Goal: Task Accomplishment & Management: Manage account settings

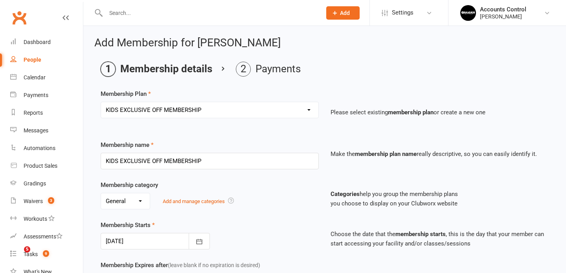
select select "14"
select select "0"
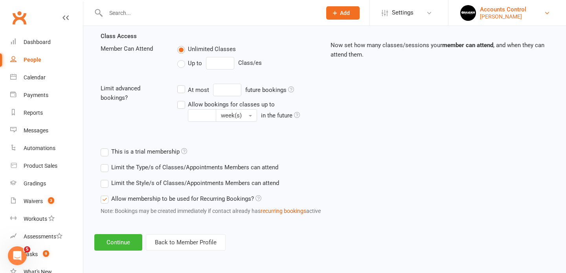
click at [506, 18] on div "[PERSON_NAME]" at bounding box center [503, 16] width 46 height 7
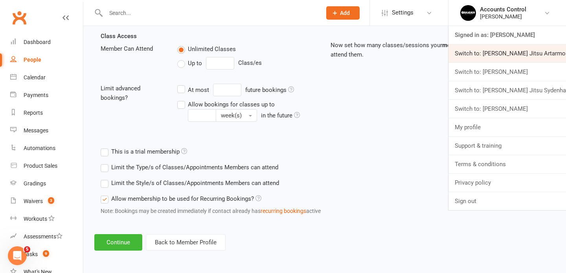
click at [498, 60] on link "Switch to: [PERSON_NAME] Jitsu Artarmon" at bounding box center [508, 53] width 118 height 18
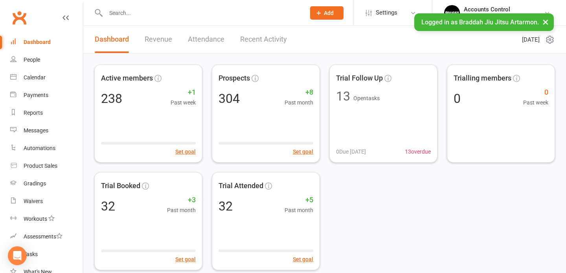
click at [259, 15] on input "text" at bounding box center [201, 12] width 197 height 11
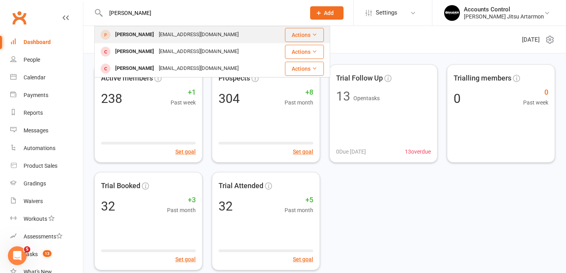
type input "salvatore"
click at [166, 33] on div "Saldima1999@outlook.it" at bounding box center [199, 34] width 85 height 11
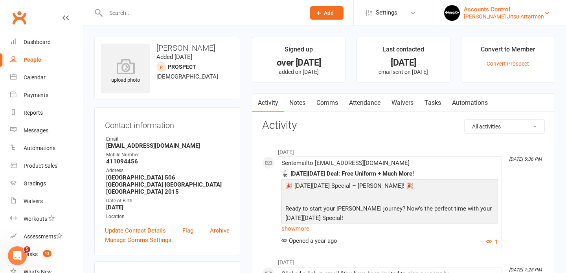
click at [517, 18] on div "Braddah Jiu Jitsu Artarmon" at bounding box center [504, 16] width 80 height 7
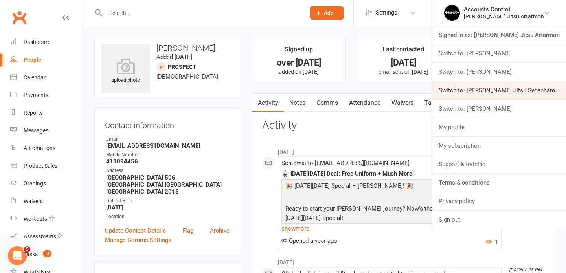
click at [511, 88] on link "Switch to: Braddah Jiu Jitsu Sydenham" at bounding box center [500, 90] width 134 height 18
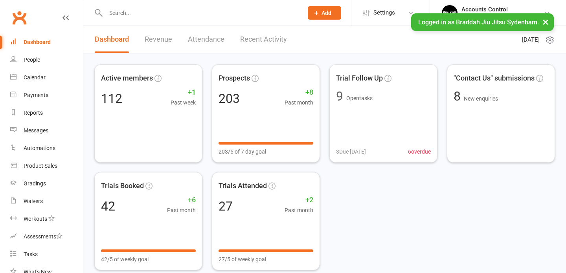
click at [220, 15] on input "text" at bounding box center [200, 12] width 194 height 11
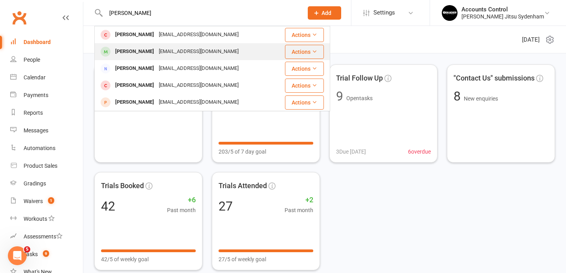
type input "salvatore"
click at [154, 53] on div "Salvatore Di Martino" at bounding box center [135, 51] width 44 height 11
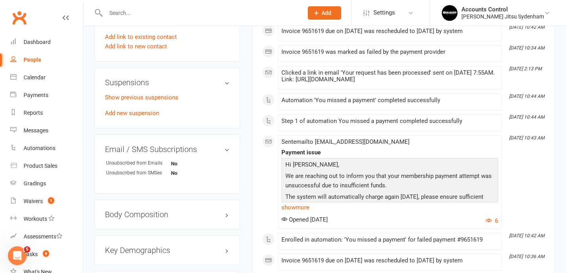
scroll to position [437, 0]
click at [146, 93] on link "Show previous suspensions" at bounding box center [142, 96] width 74 height 7
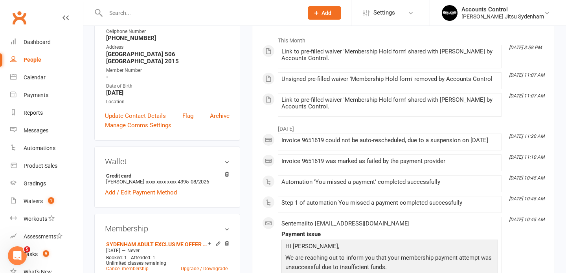
scroll to position [0, 0]
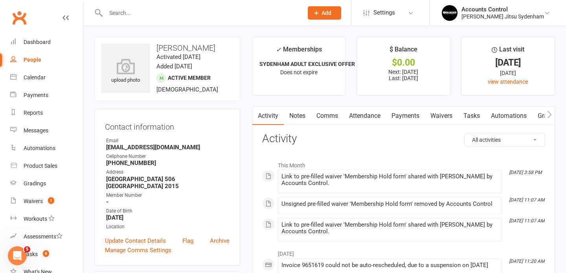
click at [267, 13] on input "text" at bounding box center [200, 12] width 194 height 11
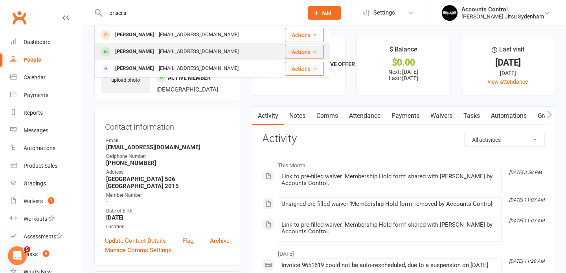
type input "priscila"
click at [200, 44] on div "Priscila Madureira Priscila_damacena@yahoo.com.br" at bounding box center [185, 52] width 180 height 16
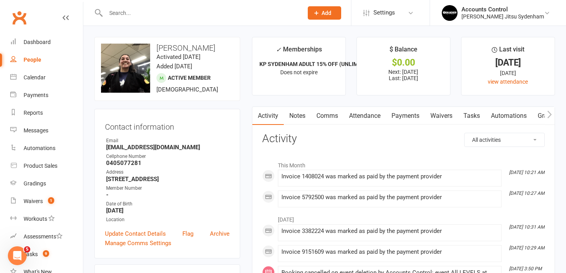
click at [448, 114] on link "Waivers" at bounding box center [441, 116] width 33 height 18
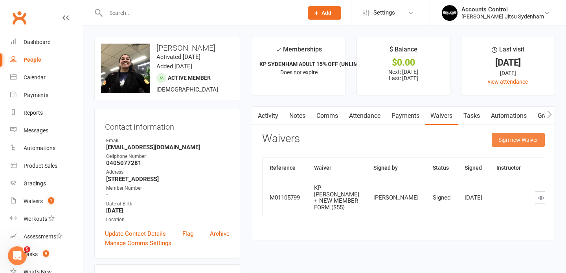
click at [505, 141] on button "Sign new Waiver" at bounding box center [518, 140] width 53 height 14
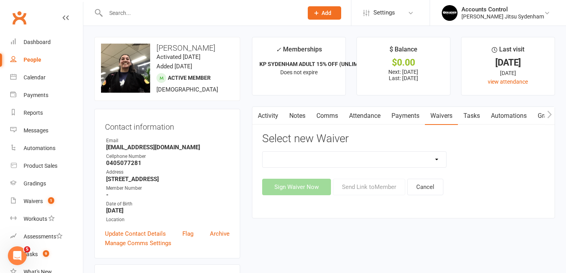
click at [400, 160] on select "Injury Reporting and Management Kids Exclusive Promo (25% OFF) KP SYDENHAM WAIV…" at bounding box center [355, 160] width 184 height 16
select select "13589"
click at [263, 152] on select "Injury Reporting and Management Kids Exclusive Promo (25% OFF) KP SYDENHAM WAIV…" at bounding box center [355, 160] width 184 height 16
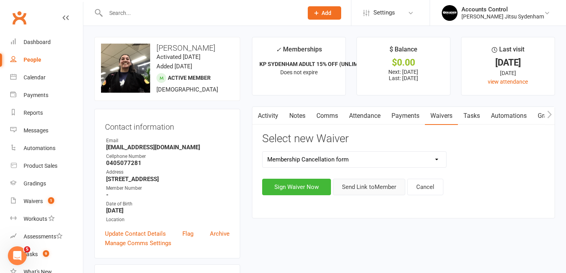
click at [379, 189] on button "Send Link to Member" at bounding box center [369, 187] width 72 height 17
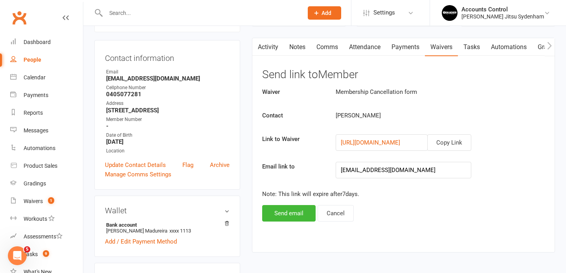
scroll to position [78, 0]
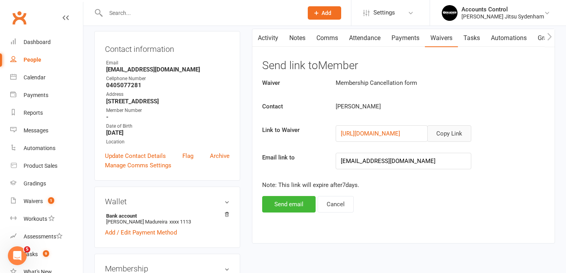
click at [448, 133] on button "Copy Link" at bounding box center [449, 133] width 44 height 17
click at [283, 202] on button "Send email" at bounding box center [288, 204] width 53 height 17
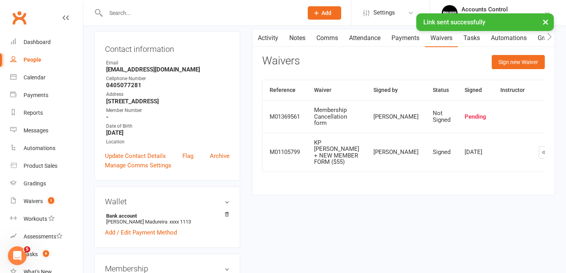
click at [187, 12] on input "text" at bounding box center [200, 12] width 194 height 11
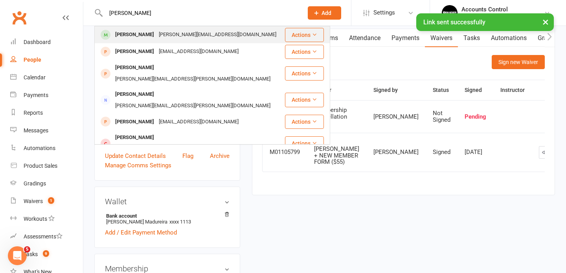
type input "rafael"
click at [165, 36] on div "rafael.xavier13@gmail.com" at bounding box center [218, 34] width 122 height 11
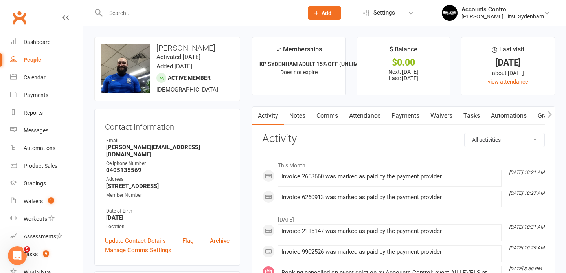
click at [444, 114] on link "Waivers" at bounding box center [441, 116] width 33 height 18
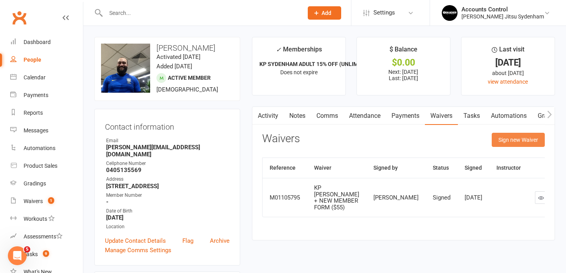
click at [511, 143] on button "Sign new Waiver" at bounding box center [518, 140] width 53 height 14
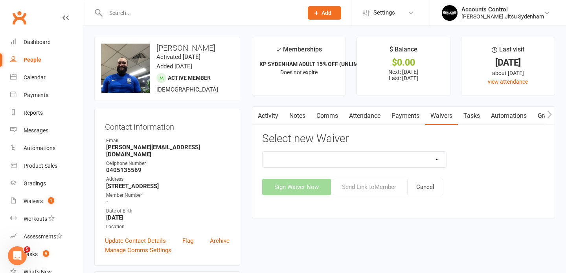
click at [429, 161] on select "Injury Reporting and Management Kids Exclusive Promo (25% OFF) KP SYDENHAM WAIV…" at bounding box center [355, 160] width 184 height 16
select select "13589"
click at [263, 152] on select "Injury Reporting and Management Kids Exclusive Promo (25% OFF) KP SYDENHAM WAIV…" at bounding box center [355, 160] width 184 height 16
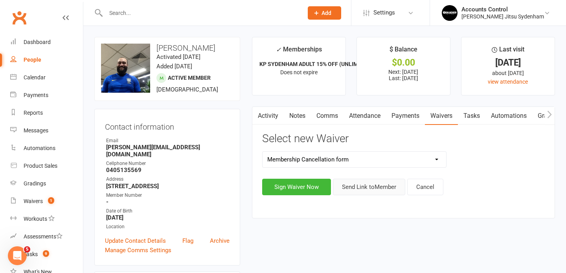
click at [384, 188] on button "Send Link to Member" at bounding box center [369, 187] width 72 height 17
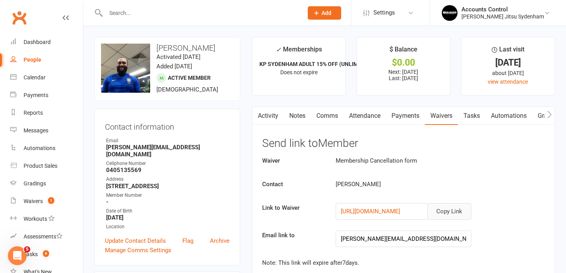
click at [451, 215] on button "Copy Link" at bounding box center [449, 211] width 44 height 17
click at [447, 212] on button "Copy Link" at bounding box center [449, 211] width 44 height 17
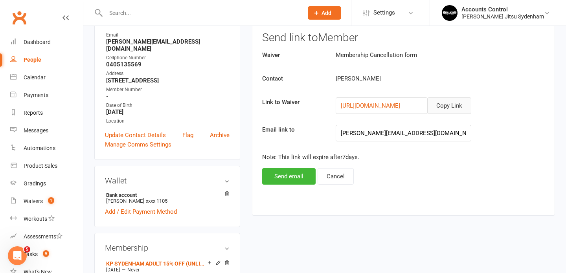
scroll to position [117, 0]
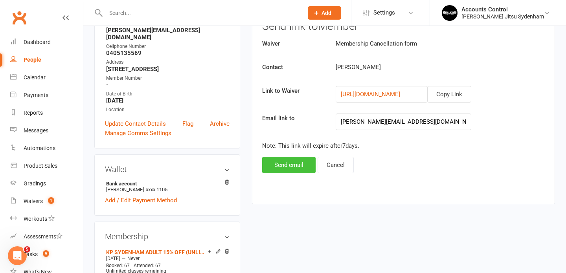
click at [290, 164] on button "Send email" at bounding box center [288, 165] width 53 height 17
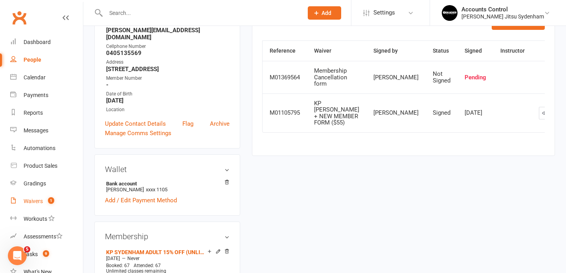
click at [29, 204] on div "Waivers" at bounding box center [33, 201] width 19 height 6
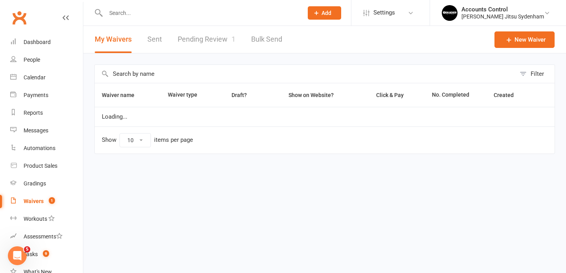
select select "25"
click at [210, 38] on link "Pending Review 1" at bounding box center [207, 39] width 58 height 27
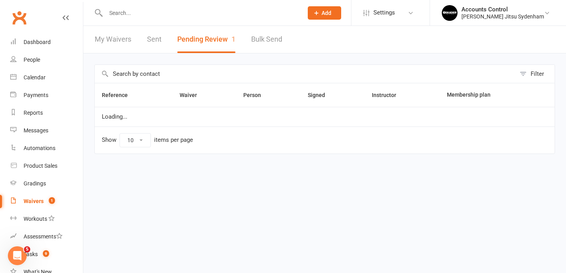
select select "25"
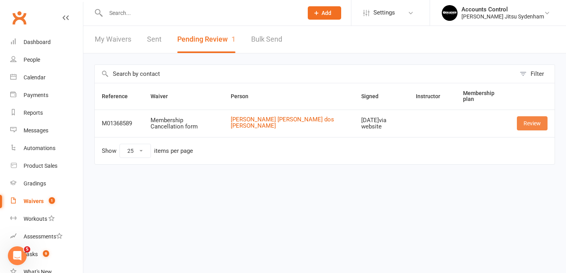
click at [533, 125] on link "Review" at bounding box center [532, 123] width 31 height 14
click at [325, 197] on html "Prospect Member Non-attending contact Class / event Appointment Grading event T…" at bounding box center [283, 99] width 566 height 198
click at [286, 118] on link "Marcelo Cardiano Saavedra dos Reis" at bounding box center [289, 122] width 117 height 13
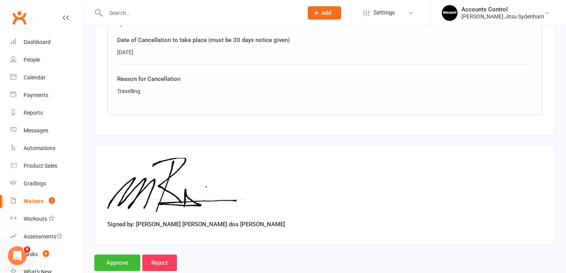
scroll to position [299, 0]
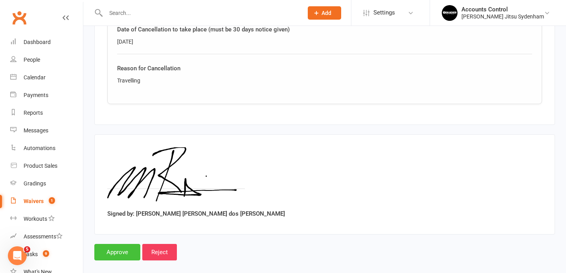
click at [120, 244] on input "Approve" at bounding box center [117, 252] width 46 height 17
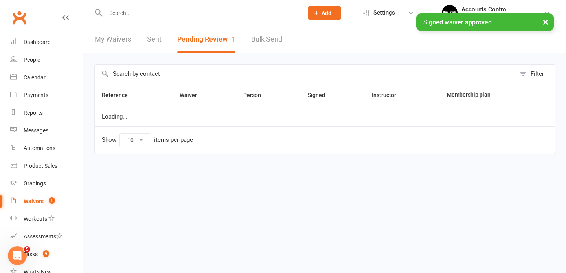
select select "25"
click at [509, 10] on div "Accounts Control" at bounding box center [503, 9] width 83 height 7
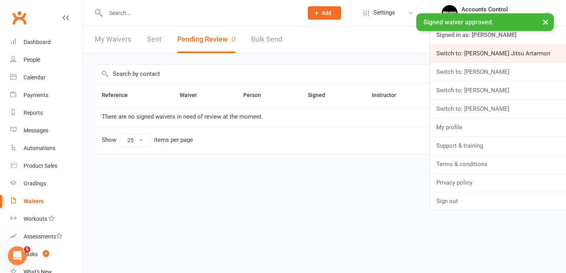
click at [509, 53] on link "Switch to: [PERSON_NAME] Jitsu Artarmon" at bounding box center [498, 53] width 136 height 18
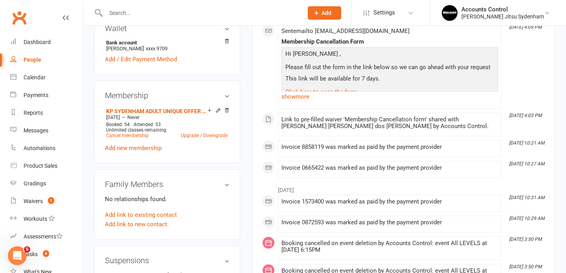
scroll to position [274, 0]
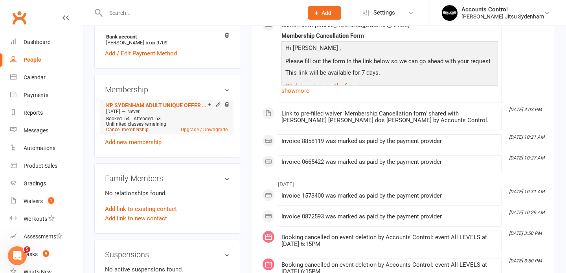
click at [142, 127] on link "Cancel membership" at bounding box center [127, 130] width 42 height 6
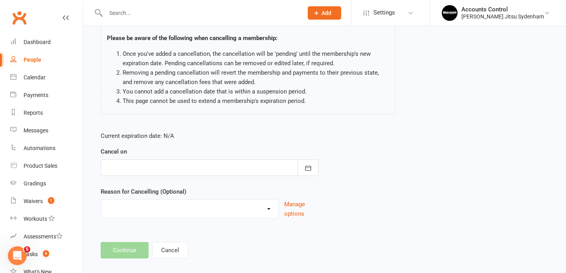
scroll to position [75, 0]
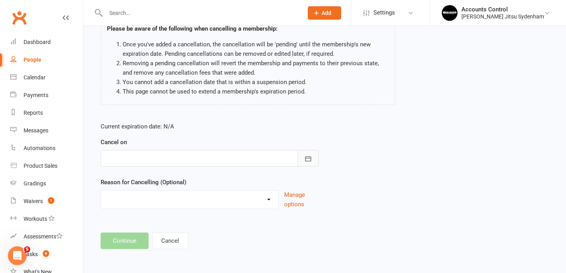
click at [307, 164] on button "button" at bounding box center [308, 158] width 21 height 17
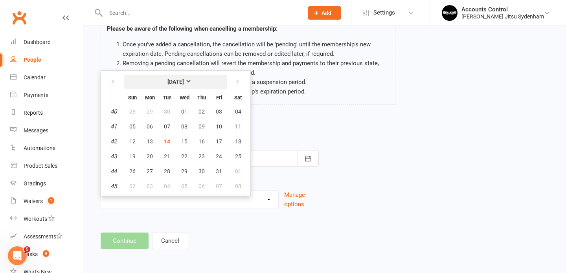
click at [187, 86] on button "October 2025" at bounding box center [175, 82] width 103 height 14
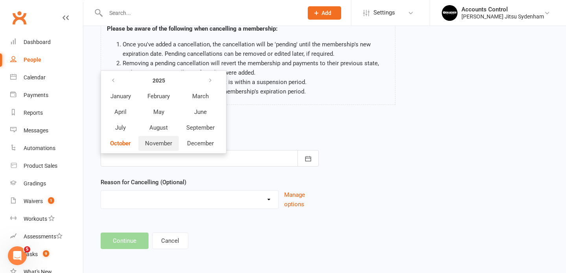
click at [155, 144] on span "November" at bounding box center [158, 143] width 27 height 7
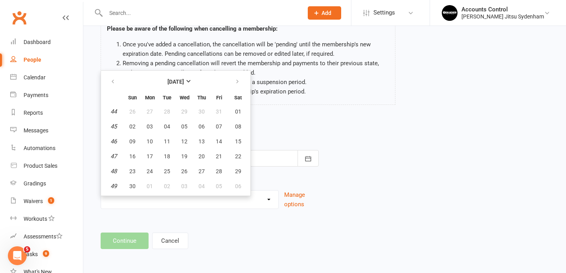
click at [278, 171] on form "Current expiration date: N/A Cancel on November 2025 Sun Mon Tue Wed Thu Fri Sa…" at bounding box center [210, 165] width 218 height 87
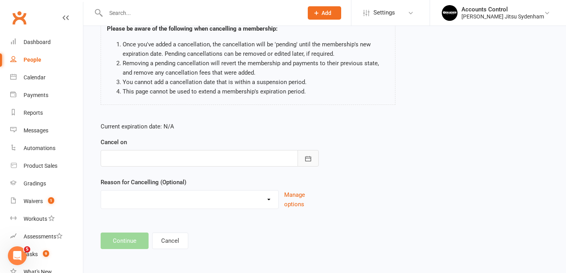
click at [310, 164] on button "button" at bounding box center [308, 158] width 21 height 17
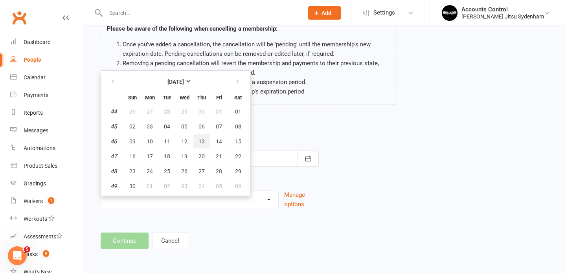
click at [201, 143] on span "13" at bounding box center [202, 141] width 6 height 6
type input "13 Nov 2025"
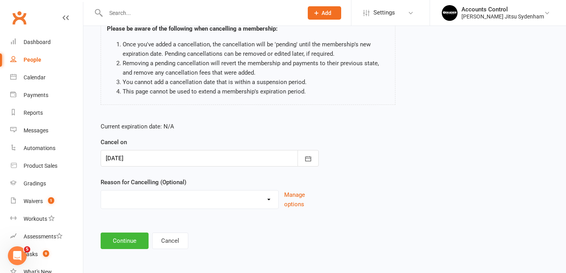
click at [274, 200] on select "Holiday Injury Other reason" at bounding box center [189, 199] width 177 height 16
click at [101, 191] on select "Holiday Injury Other reason" at bounding box center [189, 199] width 177 height 16
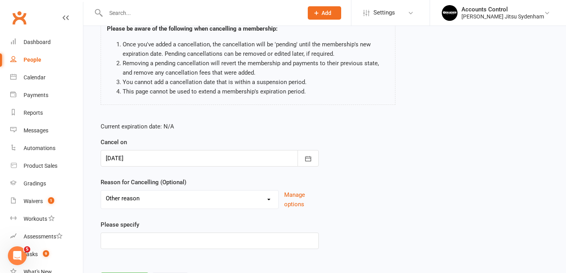
click at [175, 203] on select "Holiday Injury Other reason" at bounding box center [189, 199] width 177 height 16
select select "0"
click at [101, 191] on select "Holiday Injury Other reason" at bounding box center [189, 199] width 177 height 16
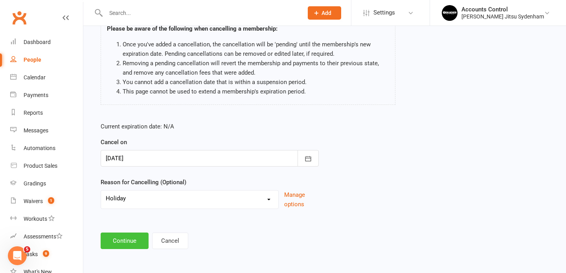
click at [128, 240] on button "Continue" at bounding box center [125, 241] width 48 height 17
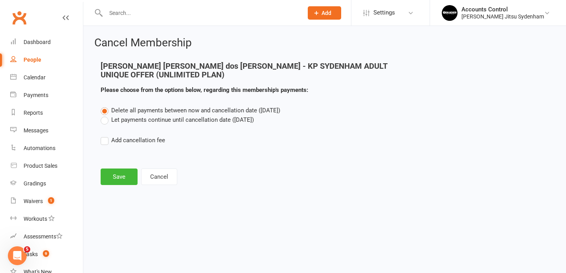
click at [103, 121] on label "Let payments continue until cancellation date (Nov 13, 2025)" at bounding box center [177, 119] width 153 height 9
click at [103, 115] on input "Let payments continue until cancellation date (Nov 13, 2025)" at bounding box center [103, 115] width 5 height 0
click at [120, 179] on button "Save" at bounding box center [119, 177] width 37 height 17
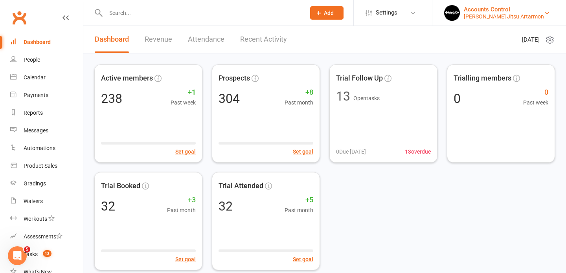
click at [514, 17] on div "[PERSON_NAME] Jitsu Artarmon" at bounding box center [504, 16] width 80 height 7
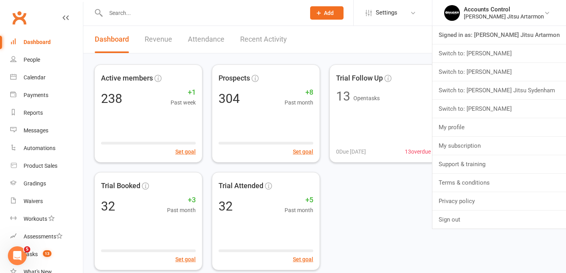
click at [385, 44] on header "Dashboard Revenue Attendance Recent Activity [DATE]" at bounding box center [324, 40] width 483 height 28
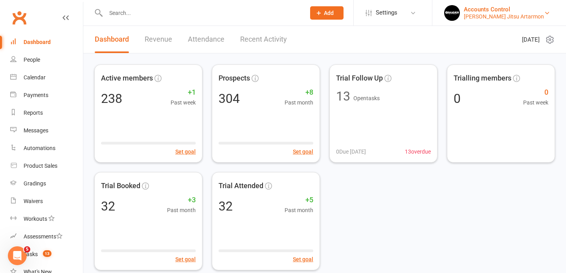
click at [525, 10] on div "Accounts Control" at bounding box center [504, 9] width 80 height 7
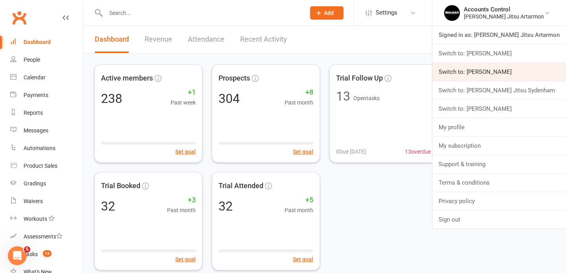
click at [505, 75] on link "Switch to: [PERSON_NAME]" at bounding box center [500, 72] width 134 height 18
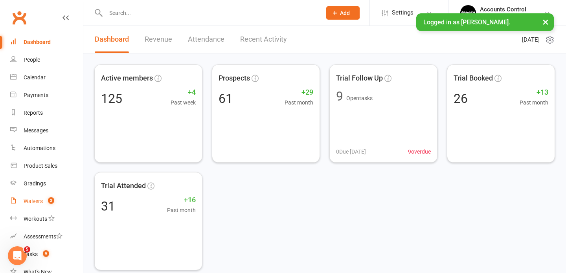
click at [30, 201] on div "Waivers" at bounding box center [33, 201] width 19 height 6
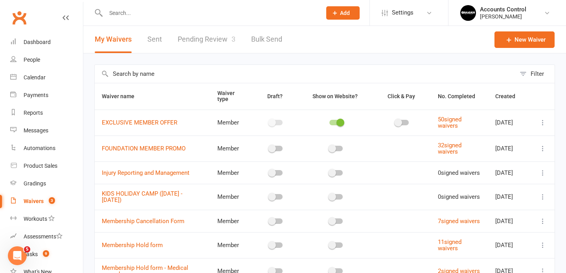
click at [210, 41] on link "Pending Review 3" at bounding box center [207, 39] width 58 height 27
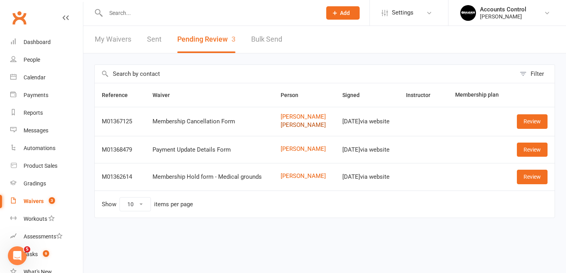
click at [293, 127] on link "Maria Clara Grasson" at bounding box center [305, 125] width 48 height 7
click at [527, 129] on link "Review" at bounding box center [532, 121] width 31 height 14
click at [39, 202] on div "Waivers" at bounding box center [34, 201] width 20 height 6
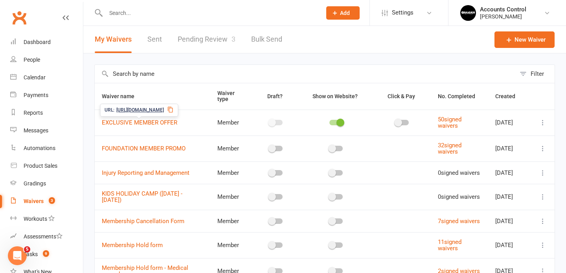
click at [214, 31] on link "Pending Review 3" at bounding box center [207, 39] width 58 height 27
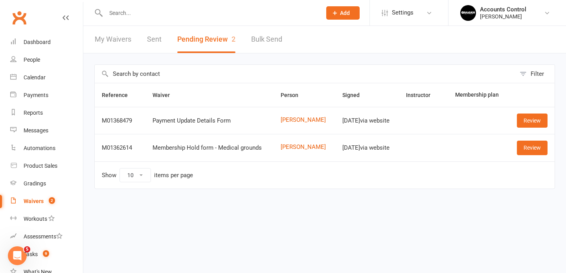
click at [184, 15] on input "text" at bounding box center [209, 12] width 213 height 11
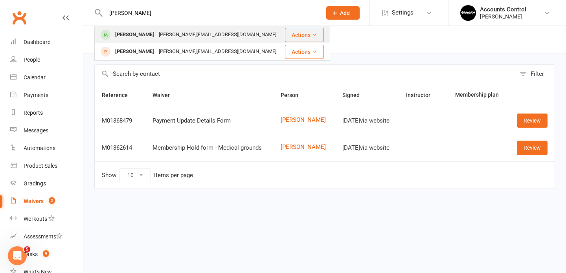
type input "kane"
click at [157, 34] on div "kane@archiepreecegroup.com.au" at bounding box center [218, 34] width 122 height 11
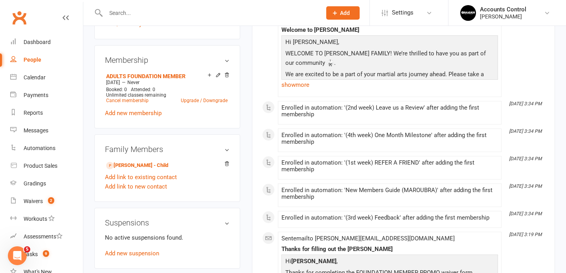
scroll to position [310, 0]
click at [217, 72] on icon at bounding box center [219, 75] width 6 height 6
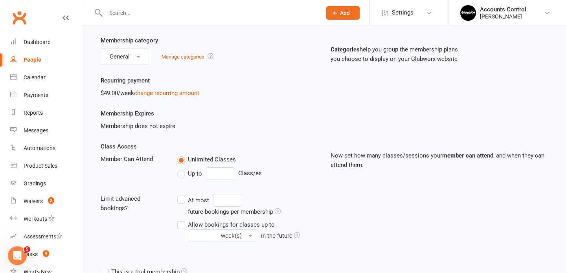
scroll to position [67, 0]
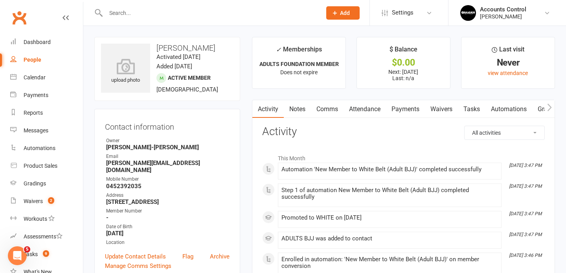
click at [403, 111] on link "Payments" at bounding box center [405, 109] width 39 height 18
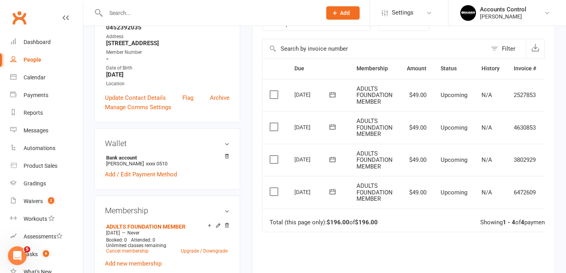
scroll to position [162, 0]
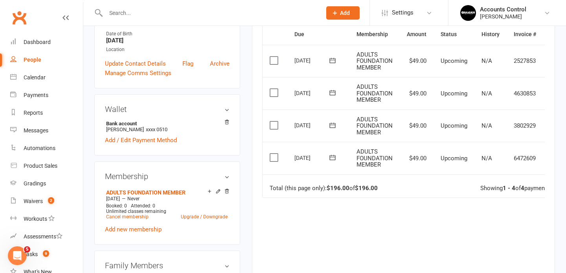
scroll to position [195, 0]
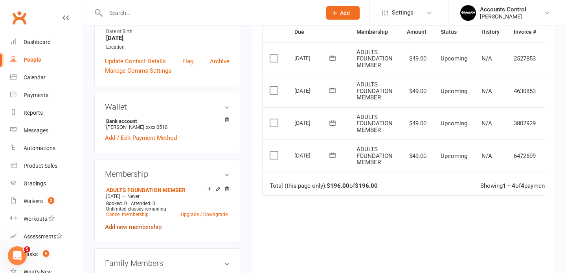
click at [137, 224] on link "Add new membership" at bounding box center [133, 227] width 57 height 7
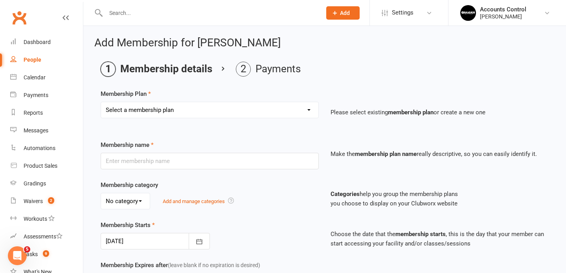
click at [309, 111] on select "Select a membership plan Create new Membership Plan ADULTS 1x A WEEK ADULTS 2x …" at bounding box center [209, 110] width 217 height 16
select select "12"
click at [101, 102] on select "Select a membership plan Create new Membership Plan ADULTS 1x A WEEK ADULTS 2x …" at bounding box center [209, 110] width 217 height 16
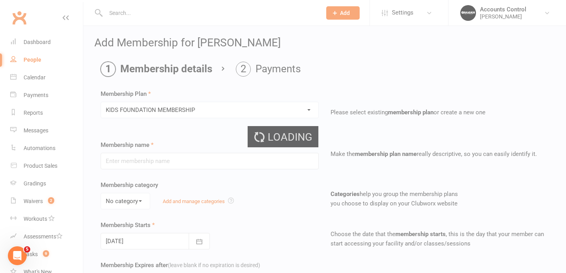
type input "KIDS FOUNDATION MEMBERSHIP"
select select "0"
type input "01 Aug 2025"
type input "0"
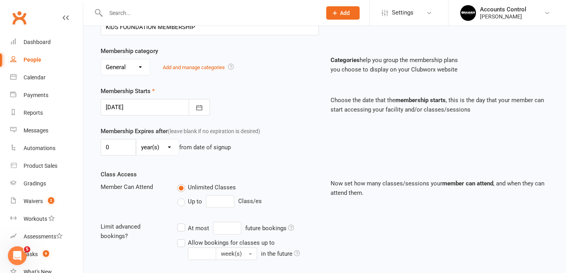
scroll to position [136, 0]
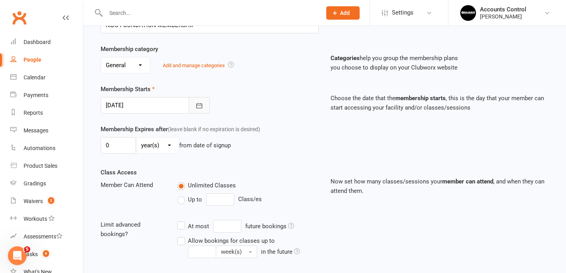
click at [195, 109] on icon "button" at bounding box center [199, 106] width 8 height 8
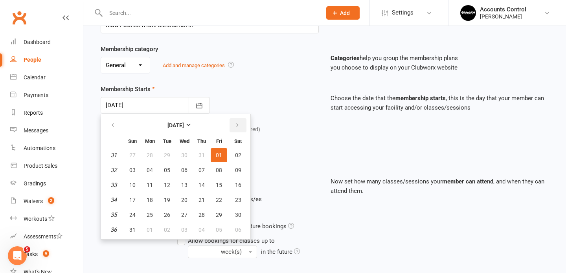
click at [235, 128] on icon "button" at bounding box center [238, 125] width 6 height 6
click at [165, 185] on span "14" at bounding box center [167, 185] width 6 height 6
type input "14 Oct 2025"
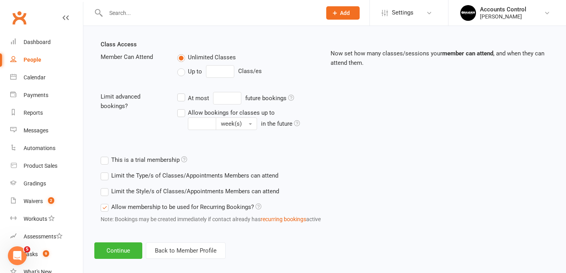
scroll to position [273, 0]
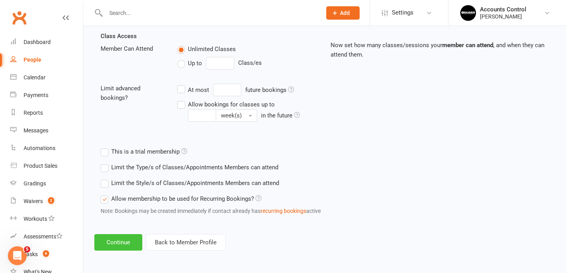
click at [122, 247] on button "Continue" at bounding box center [118, 242] width 48 height 17
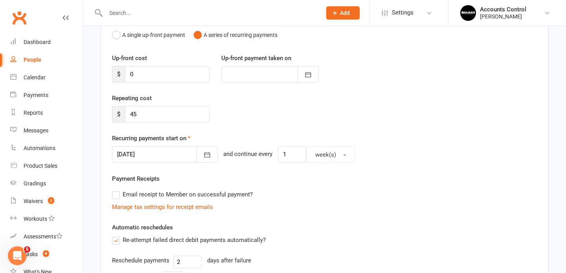
scroll to position [88, 0]
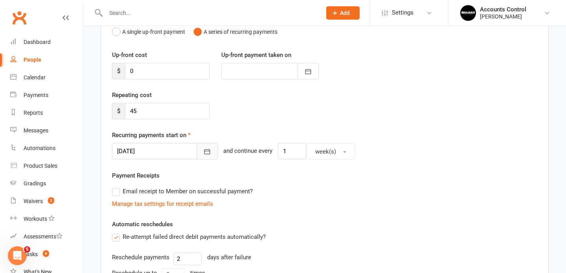
click at [203, 152] on icon "button" at bounding box center [207, 152] width 8 height 8
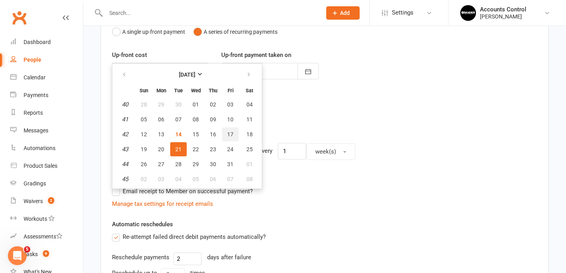
click at [228, 136] on span "17" at bounding box center [230, 134] width 6 height 6
type input "[DATE]"
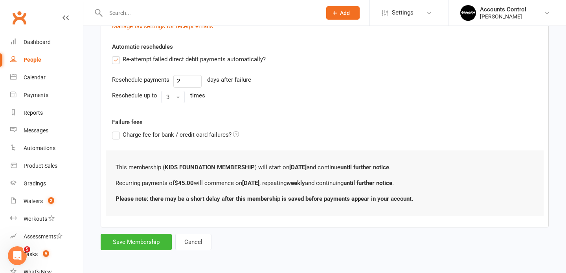
scroll to position [267, 0]
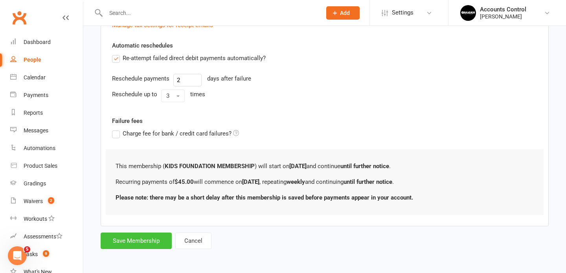
click at [146, 242] on button "Save Membership" at bounding box center [136, 241] width 71 height 17
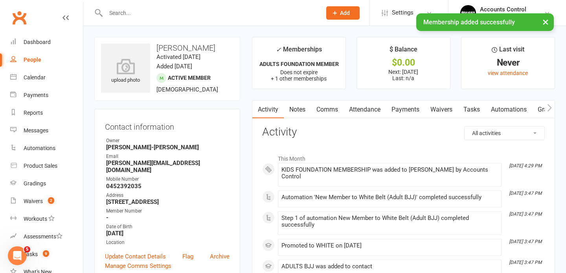
click at [410, 107] on link "Payments" at bounding box center [405, 110] width 39 height 18
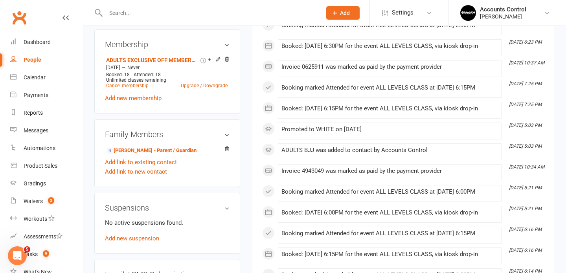
scroll to position [317, 0]
click at [141, 85] on link "Cancel membership" at bounding box center [127, 86] width 42 height 6
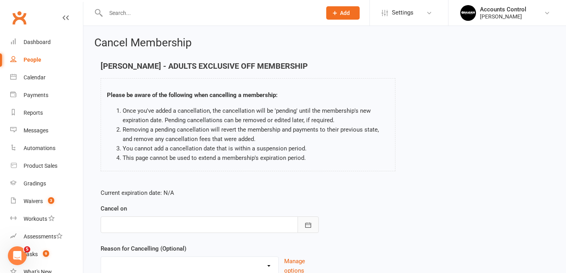
click at [310, 222] on icon "button" at bounding box center [308, 225] width 8 height 8
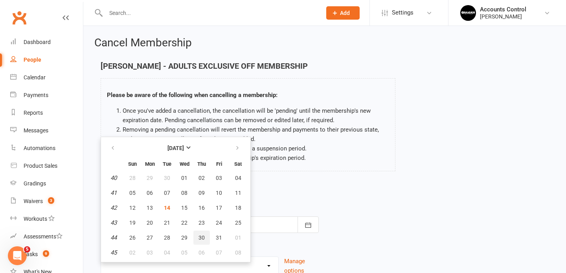
click at [204, 236] on button "30" at bounding box center [201, 238] width 17 height 14
type input "30 Oct 2025"
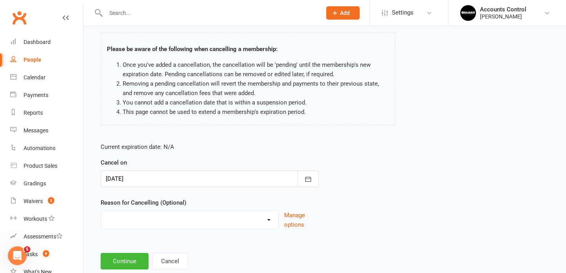
scroll to position [48, 0]
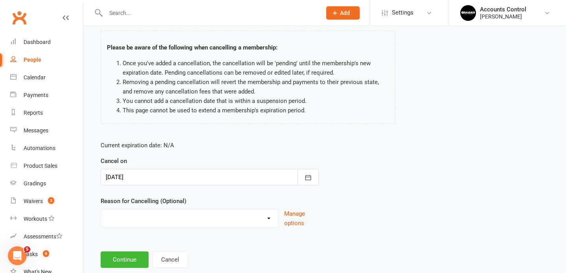
click at [269, 220] on select "Holiday Injury Other reason" at bounding box center [189, 218] width 177 height 16
select select "2"
click at [101, 210] on select "Holiday Injury Other reason" at bounding box center [189, 218] width 177 height 16
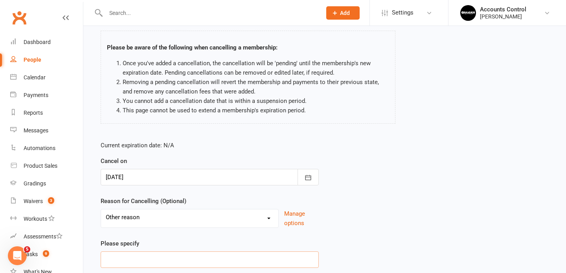
click at [179, 256] on input at bounding box center [210, 260] width 218 height 17
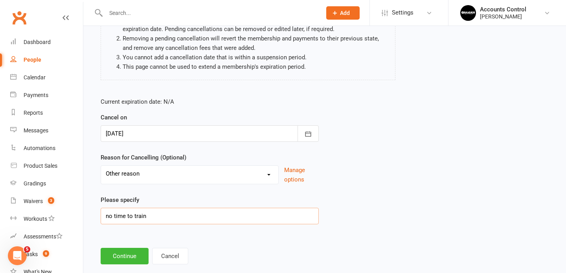
scroll to position [92, 0]
type input "no time to train"
click at [122, 256] on button "Continue" at bounding box center [125, 256] width 48 height 17
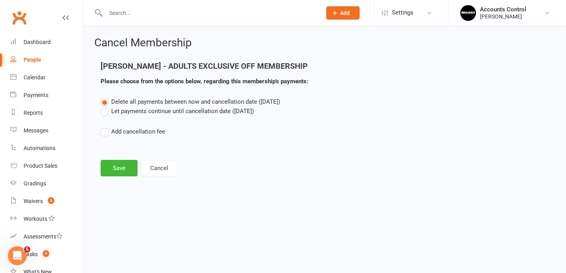
scroll to position [0, 0]
click at [105, 114] on label "Let payments continue until cancellation date (Oct 30, 2025)" at bounding box center [177, 111] width 153 height 9
click at [105, 107] on input "Let payments continue until cancellation date (Oct 30, 2025)" at bounding box center [103, 107] width 5 height 0
click at [125, 173] on button "Save" at bounding box center [119, 168] width 37 height 17
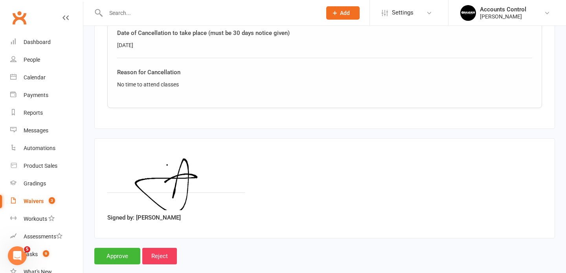
scroll to position [480, 0]
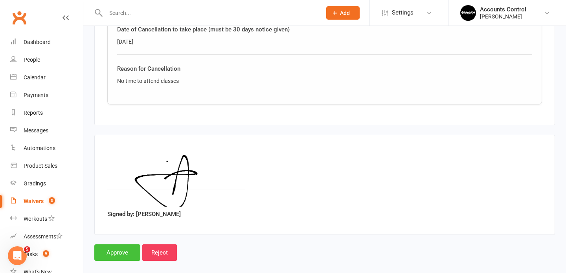
click at [124, 245] on input "Approve" at bounding box center [117, 253] width 46 height 17
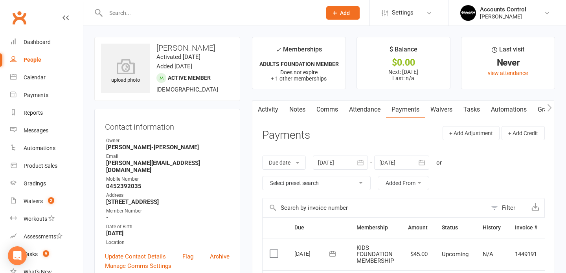
click at [409, 110] on link "Payments" at bounding box center [405, 110] width 39 height 18
click at [203, 15] on input "text" at bounding box center [209, 12] width 213 height 11
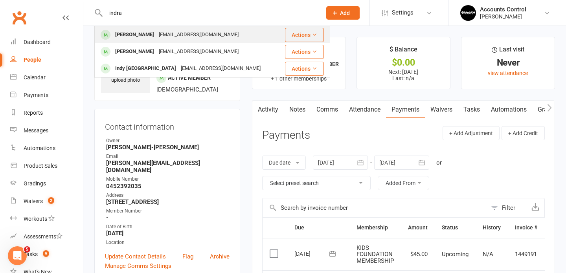
type input "indra"
click at [146, 35] on div "Indrah Mamea" at bounding box center [135, 34] width 44 height 11
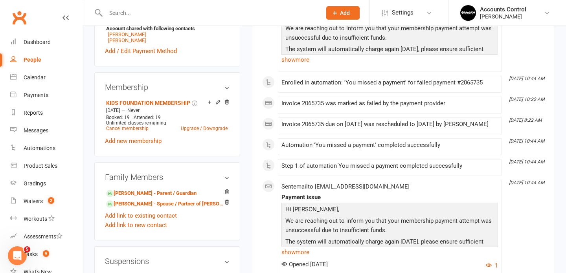
scroll to position [290, 0]
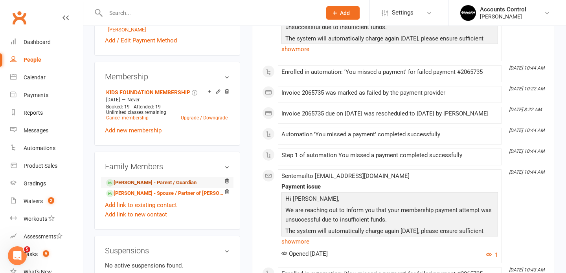
click at [158, 182] on link "Charlee Mamea - Parent / Guardian" at bounding box center [151, 183] width 90 height 8
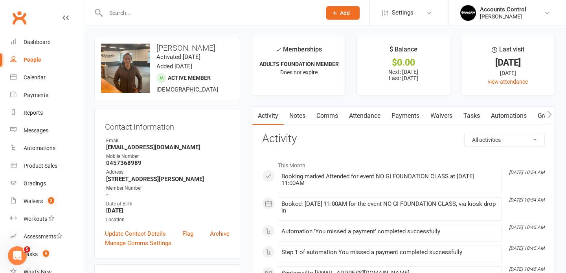
click at [447, 116] on link "Waivers" at bounding box center [441, 116] width 33 height 18
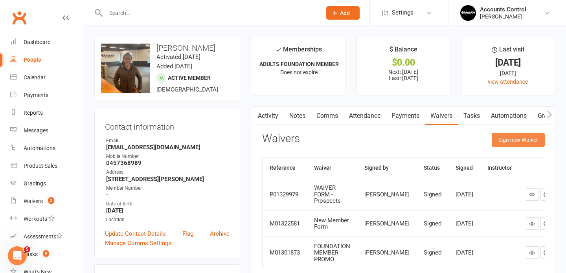
click at [520, 142] on button "Sign new Waiver" at bounding box center [518, 140] width 53 height 14
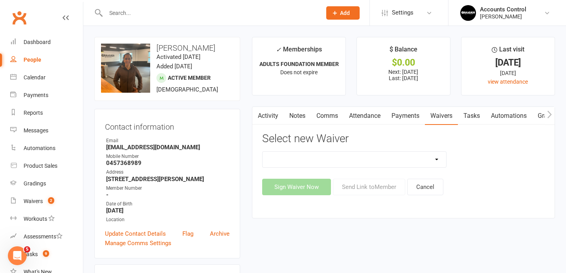
click at [374, 157] on select "EXCLUSIVE MEMBER OFFER FOUNDATION MEMBER PROMO Injury Reporting and Management …" at bounding box center [355, 160] width 184 height 16
select select "14312"
click at [263, 152] on select "EXCLUSIVE MEMBER OFFER FOUNDATION MEMBER PROMO Injury Reporting and Management …" at bounding box center [355, 160] width 184 height 16
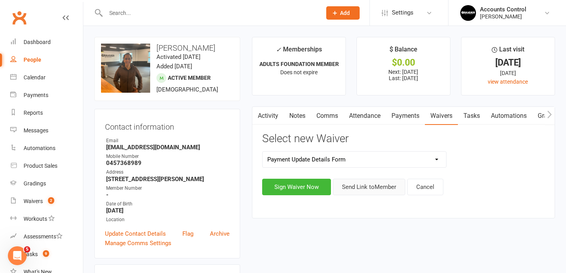
click at [377, 186] on button "Send Link to Member" at bounding box center [369, 187] width 72 height 17
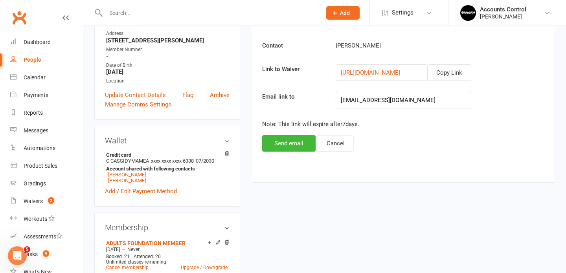
scroll to position [142, 0]
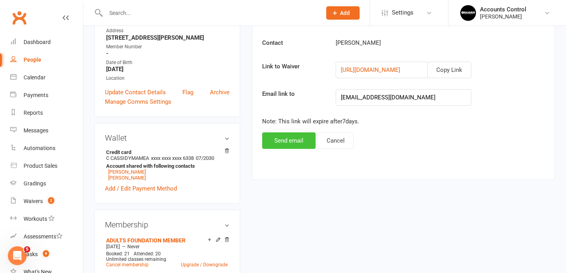
click at [291, 139] on button "Send email" at bounding box center [288, 141] width 53 height 17
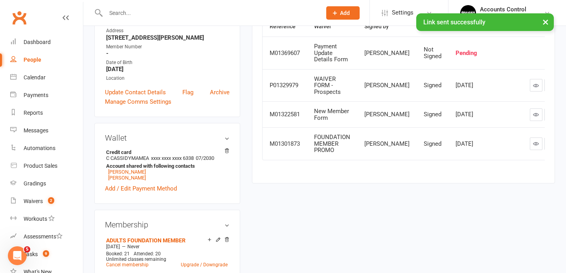
scroll to position [0, 0]
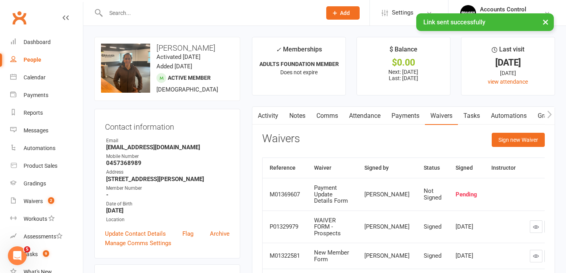
click at [411, 117] on link "Payments" at bounding box center [405, 116] width 39 height 18
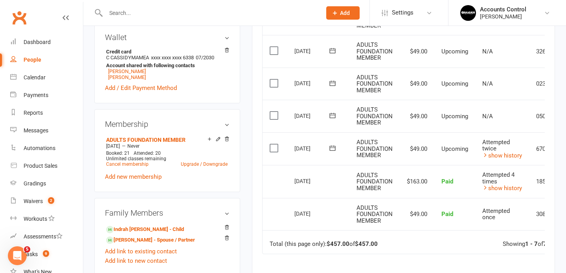
scroll to position [243, 0]
click at [229, 16] on input "text" at bounding box center [209, 12] width 213 height 11
click at [142, 225] on link "Indrah Mamea - Child" at bounding box center [145, 229] width 78 height 8
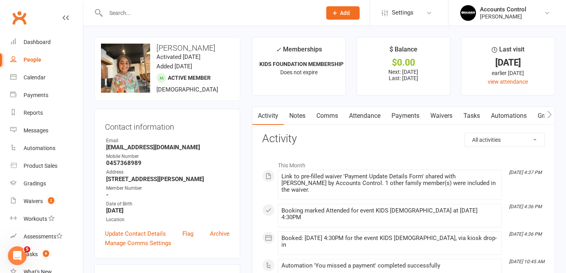
click at [406, 114] on link "Payments" at bounding box center [405, 116] width 39 height 18
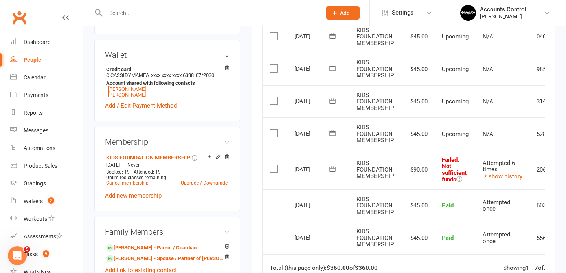
scroll to position [225, 0]
click at [123, 94] on link "Ben Mamea" at bounding box center [127, 95] width 38 height 6
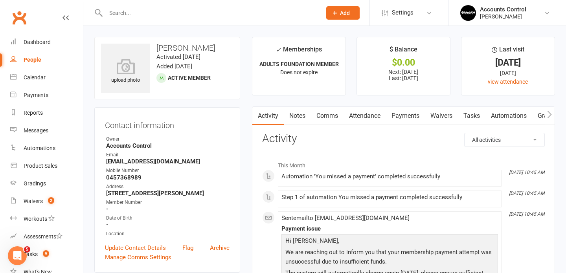
click at [403, 119] on link "Payments" at bounding box center [405, 116] width 39 height 18
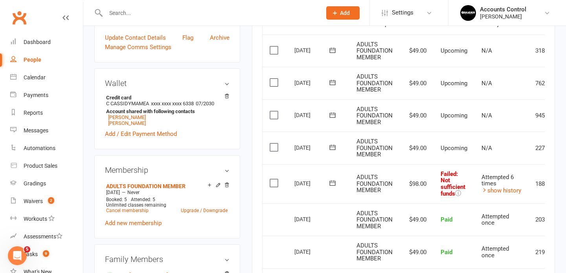
scroll to position [214, 0]
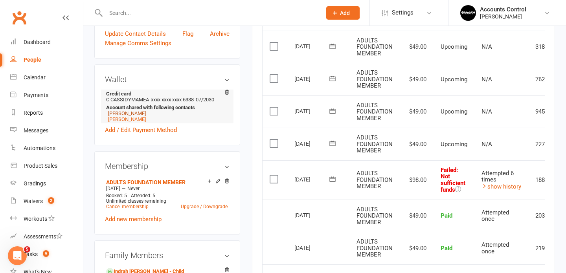
click at [129, 112] on link "Charlee Mamea" at bounding box center [127, 114] width 38 height 6
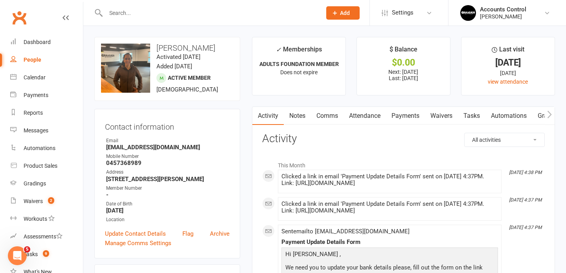
click at [417, 116] on link "Payments" at bounding box center [405, 116] width 39 height 18
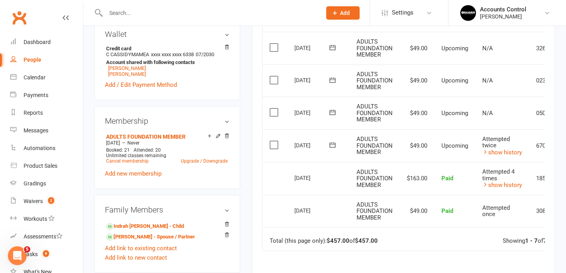
scroll to position [241, 0]
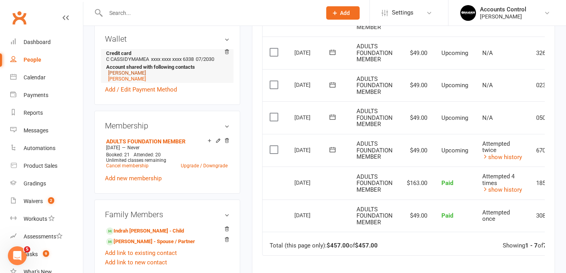
click at [124, 71] on link "Indrah Mamea" at bounding box center [127, 73] width 38 height 6
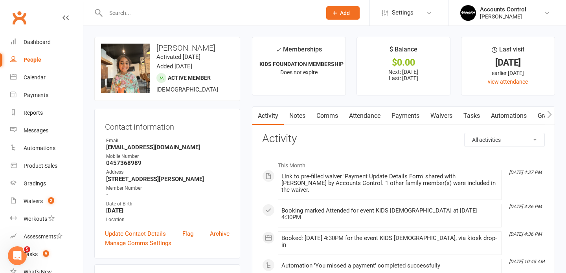
click at [407, 118] on link "Payments" at bounding box center [405, 116] width 39 height 18
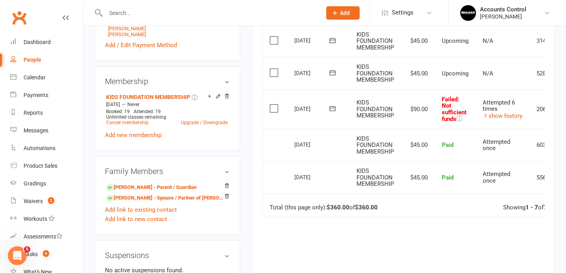
scroll to position [278, 0]
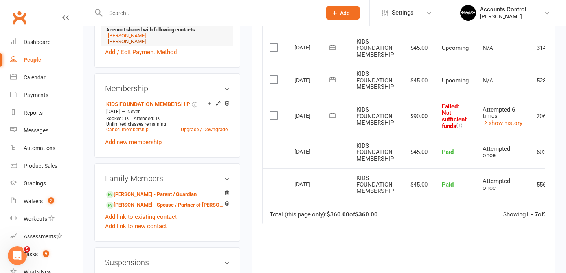
click at [131, 40] on link "Ben Mamea" at bounding box center [127, 42] width 38 height 6
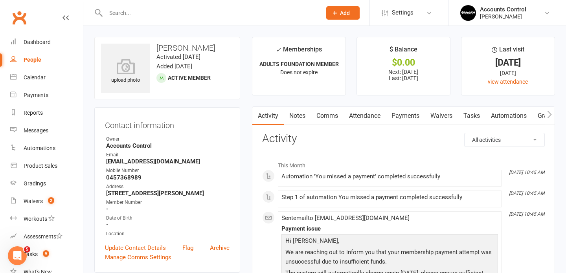
click at [403, 120] on link "Payments" at bounding box center [405, 116] width 39 height 18
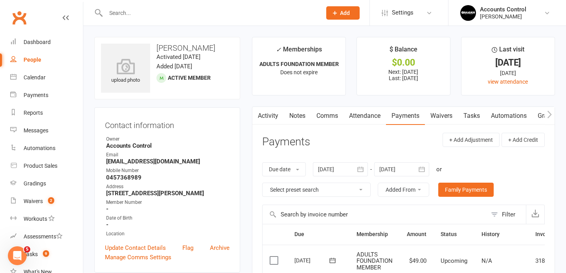
click at [187, 11] on input "text" at bounding box center [209, 12] width 213 height 11
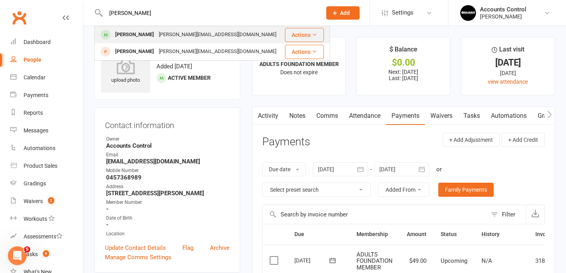
type input "kane"
click at [163, 36] on div "kane@archiepreecegroup.com.au" at bounding box center [218, 34] width 122 height 11
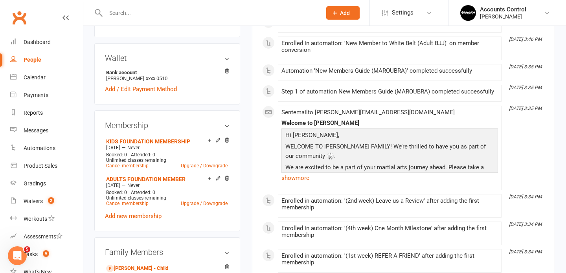
scroll to position [251, 0]
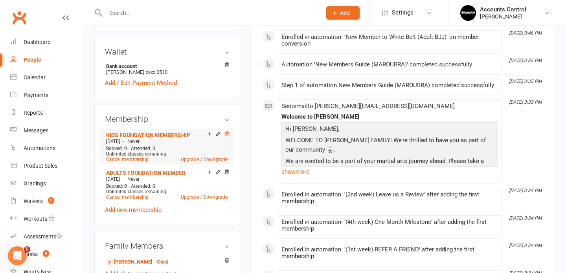
click at [227, 131] on icon at bounding box center [227, 134] width 6 height 6
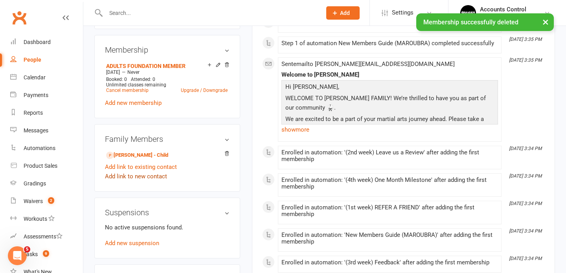
scroll to position [328, 0]
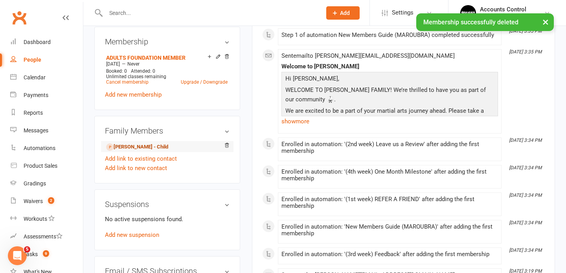
click at [140, 143] on link "Obie Scott - Child" at bounding box center [137, 147] width 62 height 8
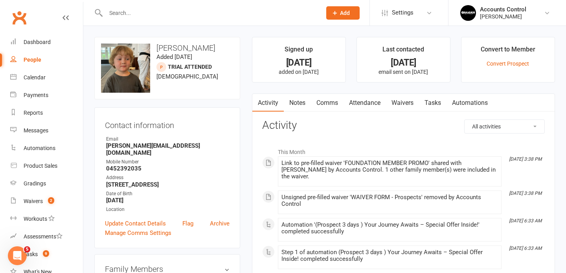
click at [33, 59] on div "People" at bounding box center [33, 60] width 18 height 6
click at [518, 51] on div "Convert to Member" at bounding box center [508, 51] width 55 height 14
click at [521, 63] on link "Convert Prospect" at bounding box center [508, 64] width 42 height 6
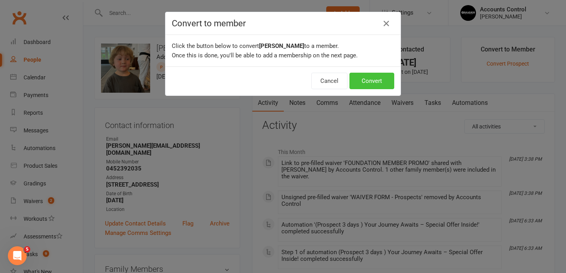
click at [381, 82] on button "Convert" at bounding box center [372, 81] width 45 height 17
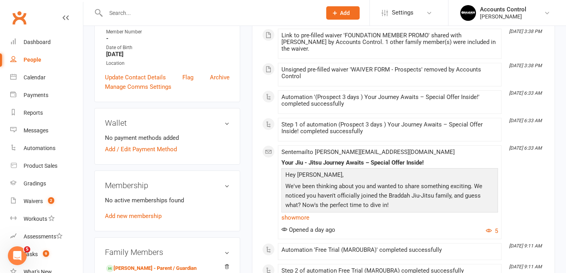
scroll to position [161, 0]
click at [143, 214] on link "Add new membership" at bounding box center [133, 217] width 57 height 7
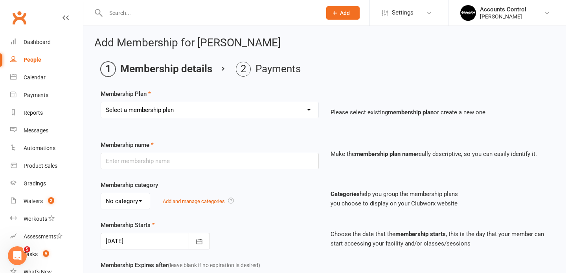
click at [304, 112] on select "Select a membership plan Create new Membership Plan ADULTS 1x A WEEK ADULTS 2x …" at bounding box center [209, 110] width 217 height 16
select select "12"
click at [101, 102] on select "Select a membership plan Create new Membership Plan ADULTS 1x A WEEK ADULTS 2x …" at bounding box center [209, 110] width 217 height 16
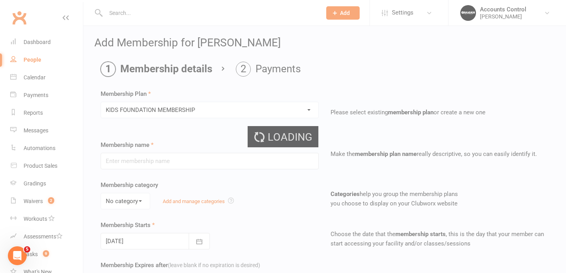
type input "KIDS FOUNDATION MEMBERSHIP"
select select "0"
type input "01 Aug 2025"
type input "0"
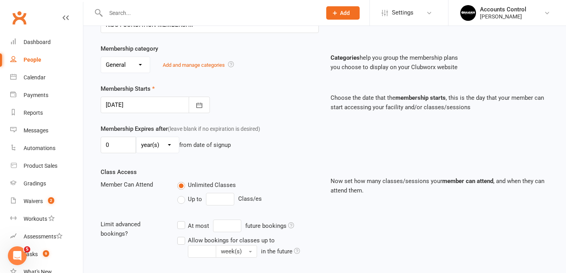
scroll to position [135, 0]
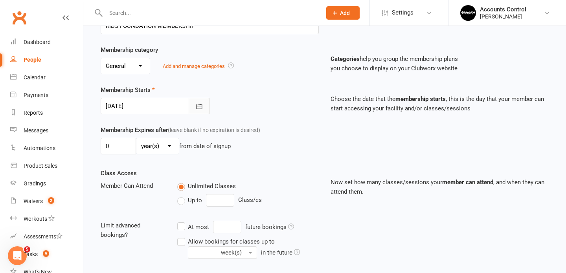
click at [200, 109] on icon "button" at bounding box center [199, 106] width 6 height 5
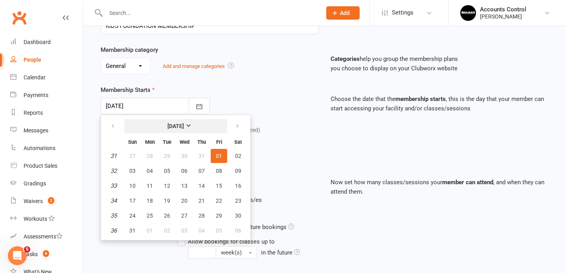
click at [184, 127] on strong "[DATE]" at bounding box center [176, 126] width 17 height 6
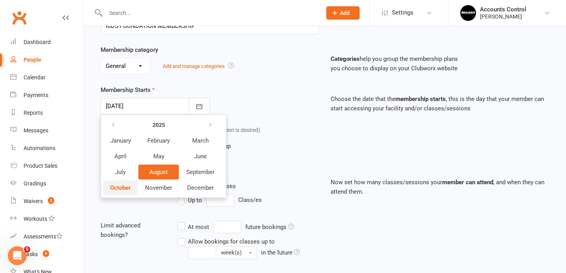
click at [128, 190] on span "October" at bounding box center [120, 187] width 21 height 7
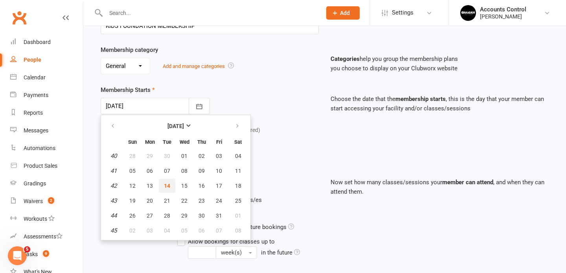
click at [168, 184] on span "14" at bounding box center [167, 186] width 6 height 6
type input "14 Oct 2025"
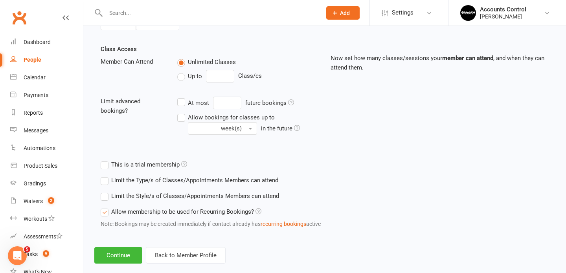
scroll to position [273, 0]
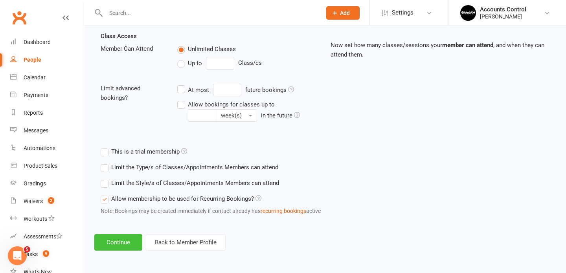
click at [121, 243] on button "Continue" at bounding box center [118, 242] width 48 height 17
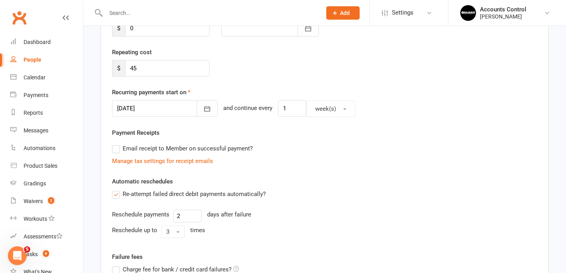
scroll to position [134, 0]
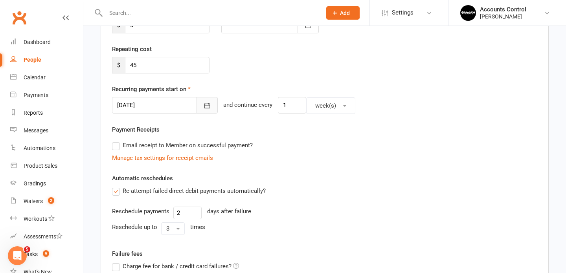
click at [204, 108] on icon "button" at bounding box center [207, 105] width 6 height 5
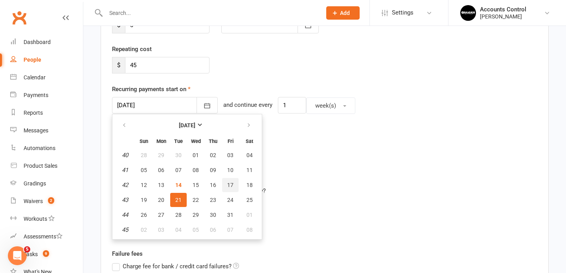
click at [231, 184] on span "17" at bounding box center [230, 185] width 6 height 6
type input "17 Oct 2025"
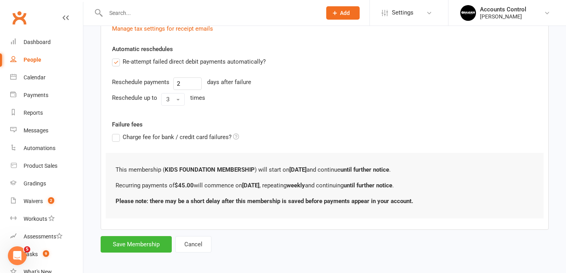
scroll to position [267, 0]
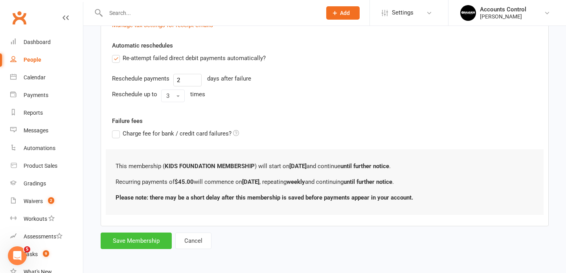
click at [127, 243] on button "Save Membership" at bounding box center [136, 241] width 71 height 17
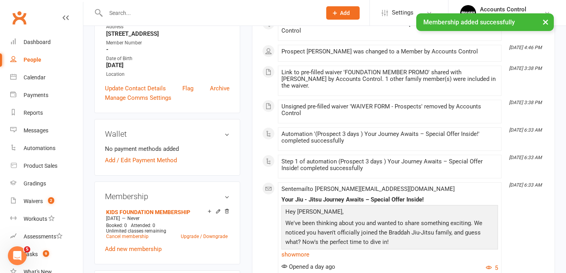
scroll to position [153, 0]
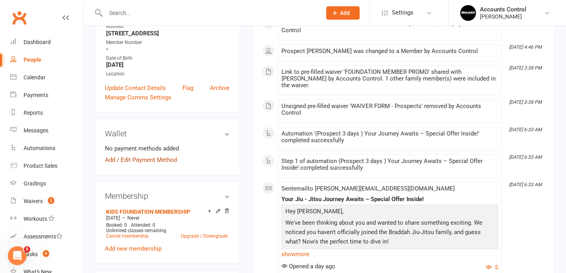
click at [151, 155] on link "Add / Edit Payment Method" at bounding box center [141, 159] width 72 height 9
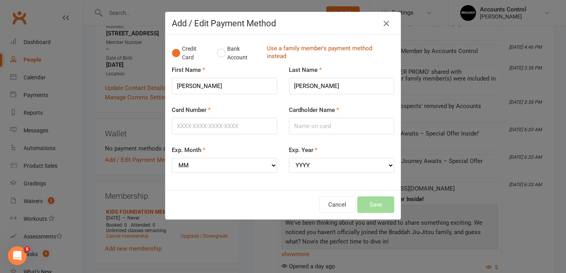
click at [315, 48] on link "Use a family member's payment method instead" at bounding box center [328, 53] width 123 height 18
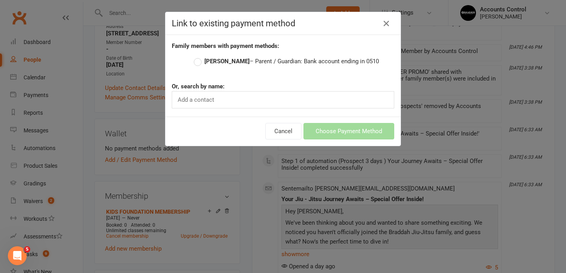
click at [201, 62] on label "Kane Scott – Parent / Guardian: Bank account ending in 0510" at bounding box center [286, 61] width 185 height 9
click at [199, 57] on input "Kane Scott – Parent / Guardian: Bank account ending in 0510" at bounding box center [196, 57] width 5 height 0
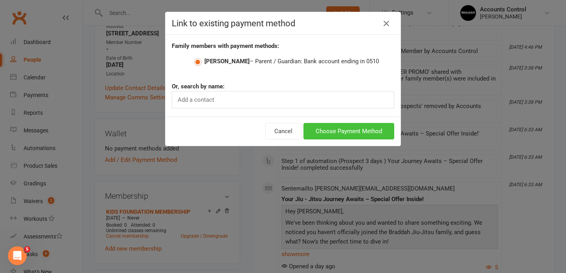
click at [355, 133] on button "Choose Payment Method" at bounding box center [349, 131] width 91 height 17
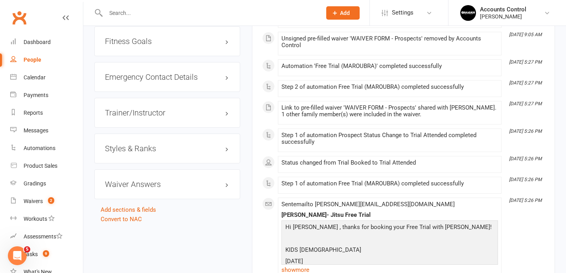
scroll to position [700, 0]
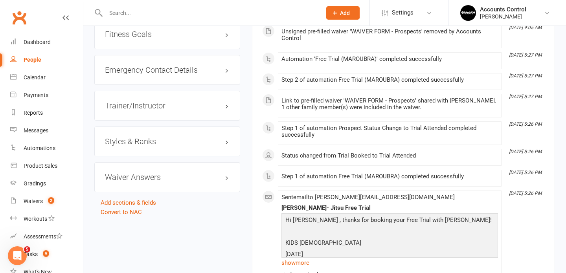
click at [153, 137] on h3 "Styles & Ranks" at bounding box center [167, 141] width 125 height 9
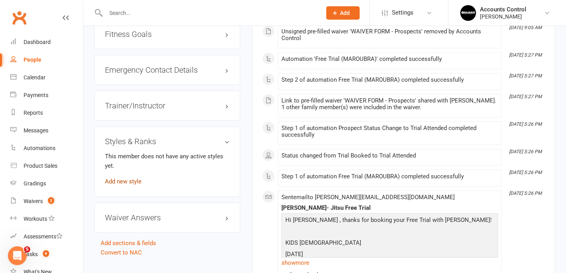
click at [134, 178] on link "Add new style" at bounding box center [123, 181] width 37 height 7
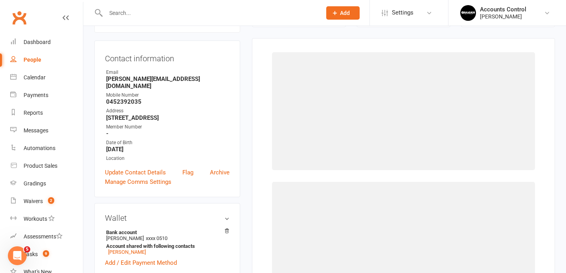
scroll to position [67, 0]
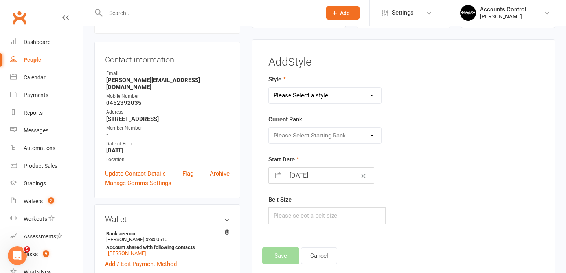
click at [342, 93] on select "Please Select a style ADULTS BJJ KIDS BJJ" at bounding box center [325, 96] width 113 height 16
select select "3665"
click at [269, 88] on select "Please Select a style ADULTS BJJ KIDS BJJ" at bounding box center [325, 96] width 113 height 16
click at [345, 136] on select "Please Select Starting Rank WHITE WHITE I WHITE II WHITE III WHITE IIIII WHITE …" at bounding box center [325, 136] width 113 height 16
select select "43340"
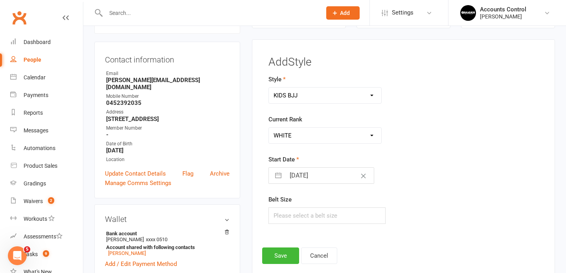
click at [269, 128] on select "Please Select Starting Rank WHITE WHITE I WHITE II WHITE III WHITE IIIII WHITE …" at bounding box center [325, 136] width 113 height 16
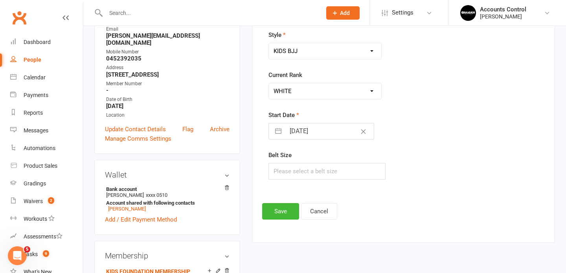
scroll to position [112, 0]
click at [327, 131] on input "14 Oct 2025" at bounding box center [329, 131] width 88 height 16
select select "8"
select select "2025"
select select "9"
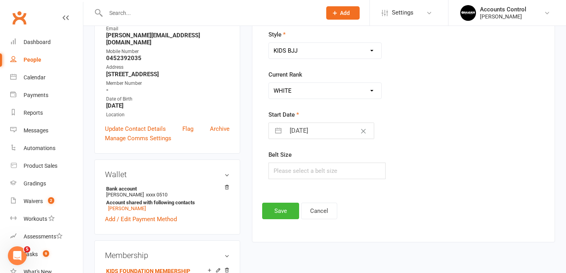
select select "2025"
select select "10"
select select "2025"
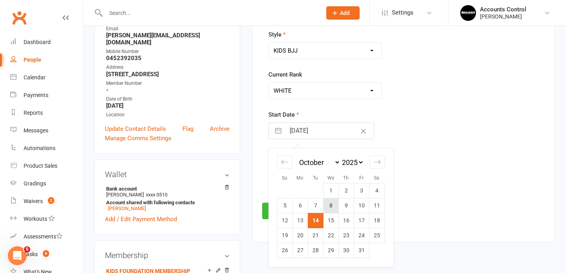
click at [328, 204] on td "8" at bounding box center [330, 205] width 15 height 15
type input "08 Oct 2025"
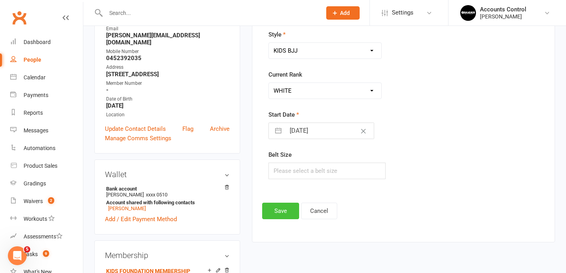
click at [282, 211] on button "Save" at bounding box center [280, 211] width 37 height 17
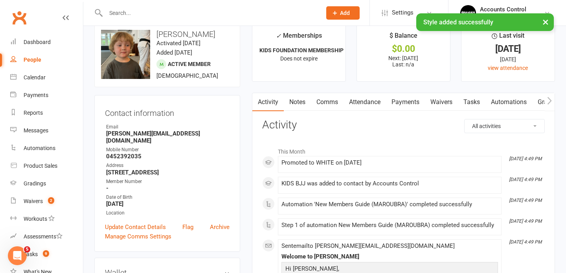
scroll to position [0, 0]
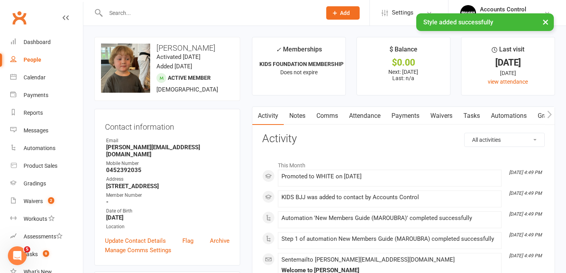
click at [407, 113] on link "Payments" at bounding box center [405, 116] width 39 height 18
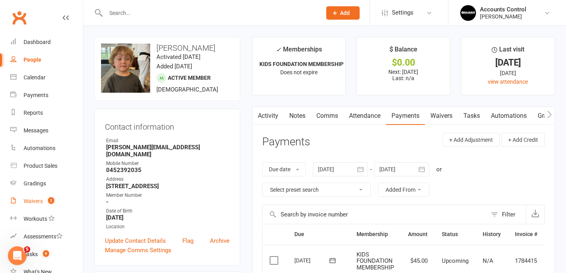
click at [37, 201] on div "Waivers" at bounding box center [33, 201] width 19 height 6
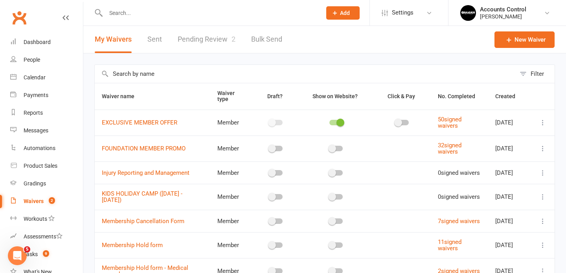
click at [219, 38] on link "Pending Review 2" at bounding box center [207, 39] width 58 height 27
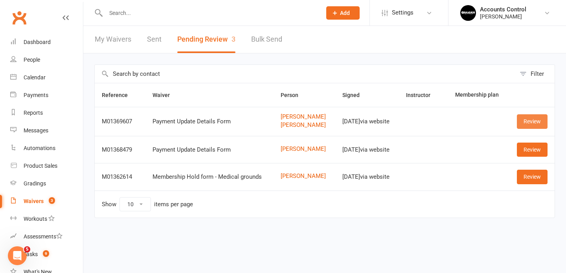
click at [538, 122] on link "Review" at bounding box center [532, 121] width 31 height 14
click at [527, 16] on div "Braddah Jiu Jitsu Maroubra" at bounding box center [503, 16] width 46 height 7
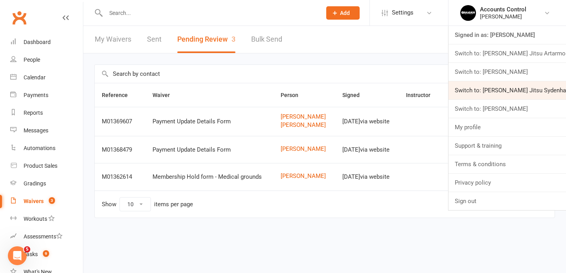
click at [499, 87] on link "Switch to: Braddah Jiu Jitsu Sydenham" at bounding box center [508, 90] width 118 height 18
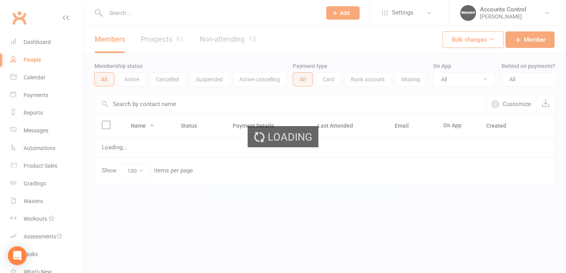
select select "100"
click at [181, 14] on input "text" at bounding box center [209, 12] width 213 height 11
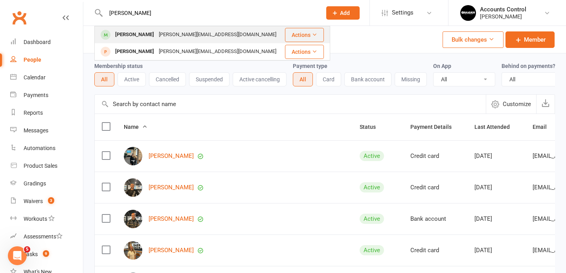
type input "kane"
click at [142, 33] on div "Kane Scott" at bounding box center [135, 34] width 44 height 11
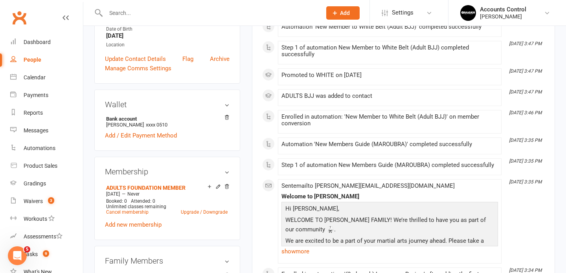
scroll to position [192, 0]
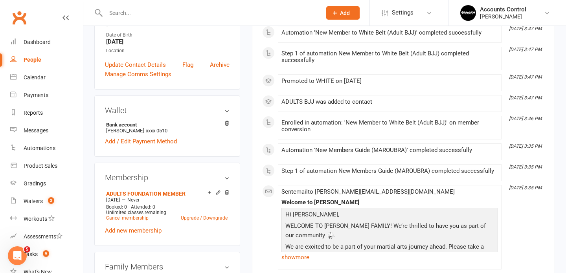
click at [227, 106] on h3 "Wallet" at bounding box center [167, 110] width 125 height 9
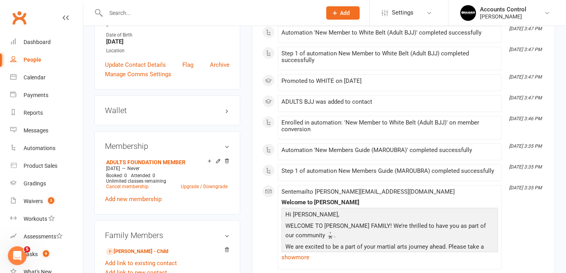
click at [227, 106] on h3 "Wallet" at bounding box center [167, 110] width 125 height 9
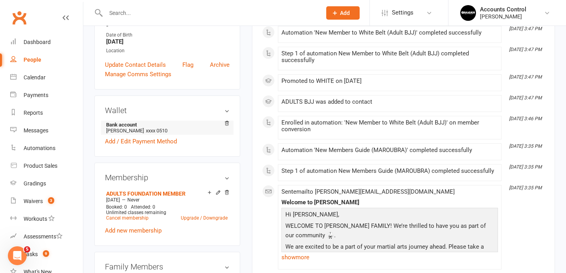
click at [146, 128] on span "xxxx 0510" at bounding box center [157, 131] width 22 height 6
click at [119, 121] on li "Bank account Kane Scott xxxx 0510" at bounding box center [167, 128] width 125 height 14
click at [128, 137] on link "Add / Edit Payment Method" at bounding box center [141, 141] width 72 height 9
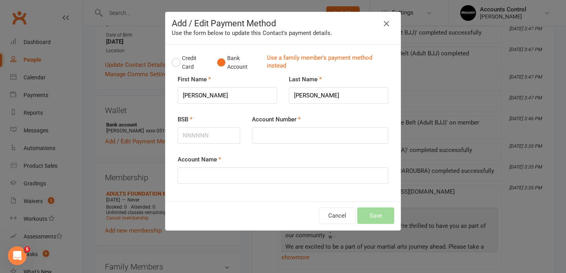
click at [385, 24] on icon "button" at bounding box center [386, 23] width 9 height 9
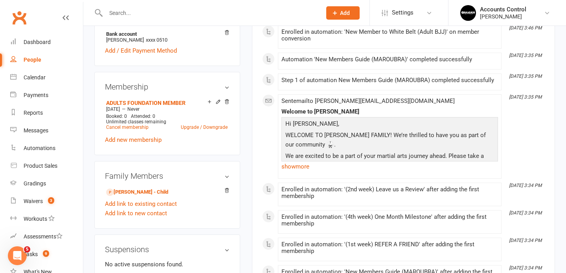
scroll to position [288, 0]
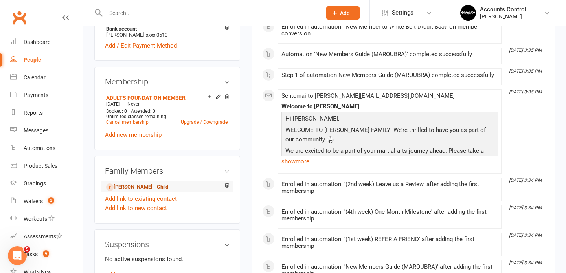
click at [150, 183] on link "Obie Scott - Child" at bounding box center [137, 187] width 62 height 8
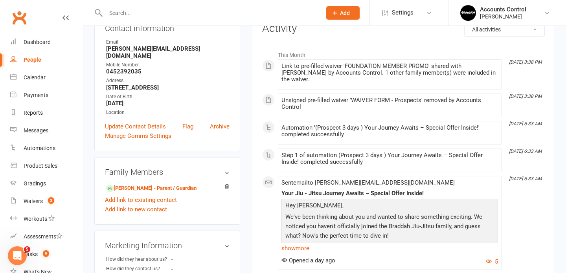
scroll to position [101, 0]
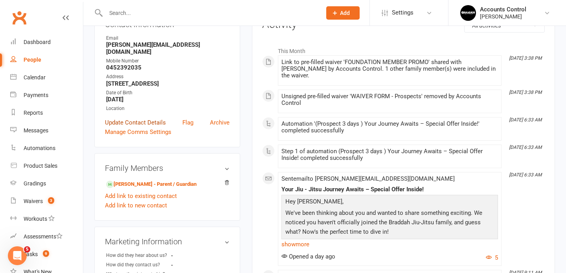
click at [156, 118] on link "Update Contact Details" at bounding box center [135, 122] width 61 height 9
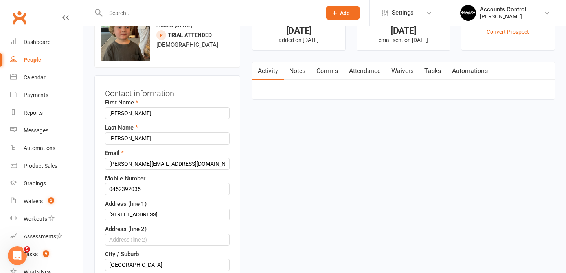
scroll to position [0, 0]
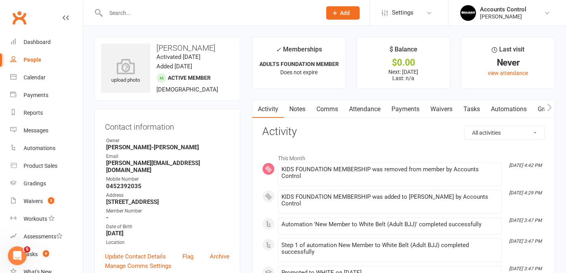
click at [416, 109] on link "Payments" at bounding box center [405, 109] width 39 height 18
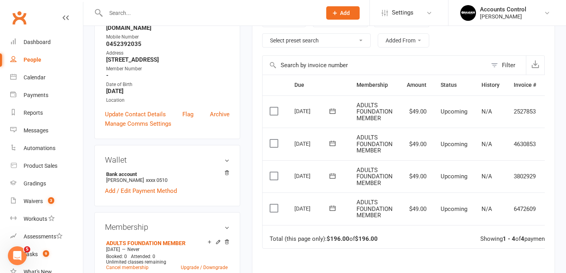
scroll to position [144, 0]
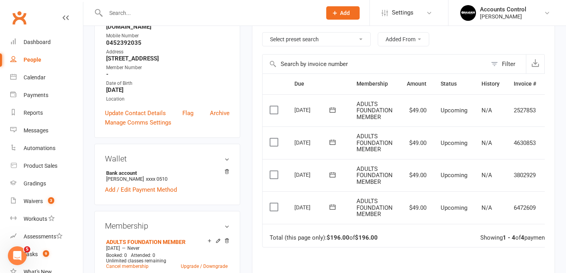
click at [482, 207] on span "N/A" at bounding box center [487, 207] width 11 height 7
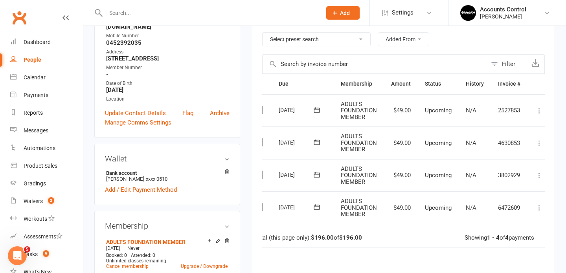
scroll to position [0, 22]
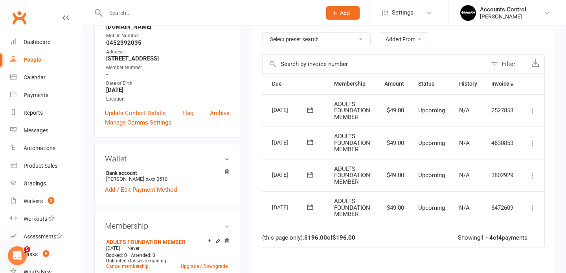
click at [533, 208] on icon at bounding box center [533, 208] width 8 height 8
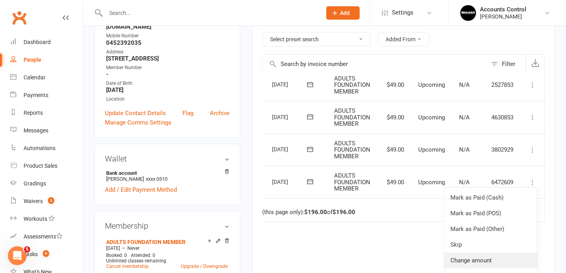
scroll to position [145, 0]
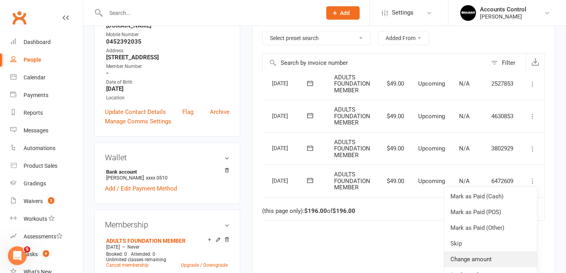
click at [491, 258] on link "Change amount" at bounding box center [490, 260] width 93 height 16
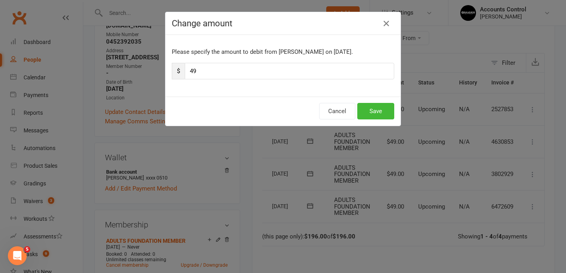
scroll to position [0, 22]
click at [365, 73] on input "49" at bounding box center [290, 71] width 210 height 17
type input "4"
type input "298"
click at [385, 114] on button "Save" at bounding box center [375, 111] width 37 height 17
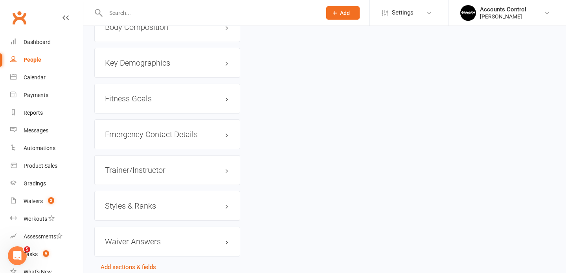
scroll to position [636, 0]
click at [167, 203] on h3 "Styles & Ranks" at bounding box center [167, 207] width 125 height 9
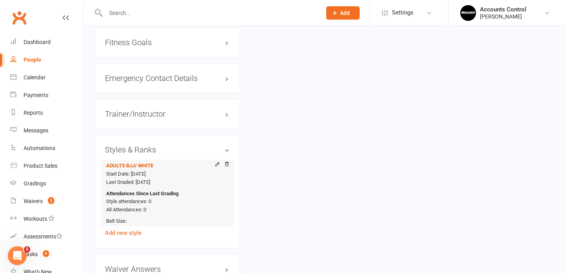
scroll to position [698, 0]
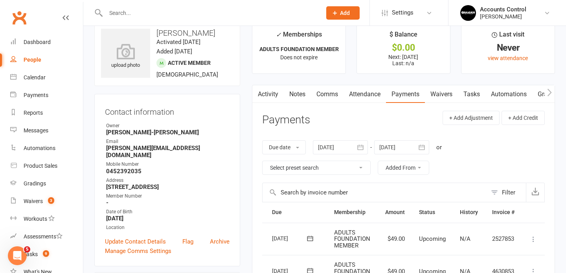
scroll to position [0, 0]
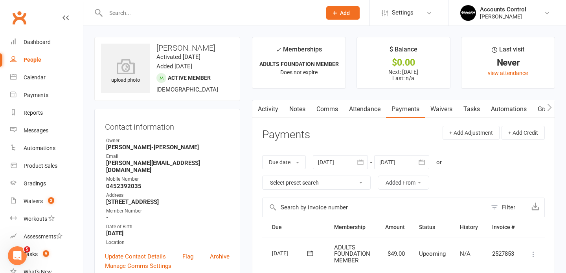
click at [190, 9] on input "text" at bounding box center [209, 12] width 213 height 11
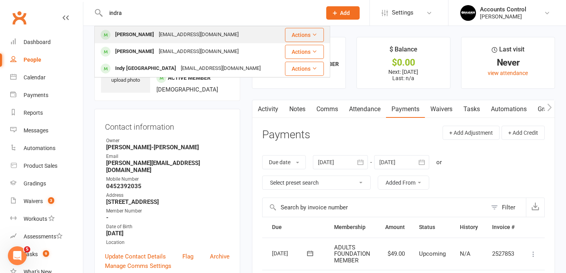
type input "indra"
click at [137, 36] on div "Indrah Mamea" at bounding box center [135, 34] width 44 height 11
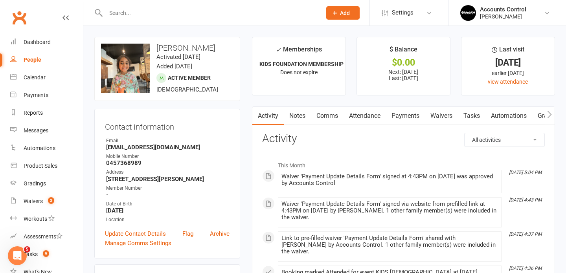
click at [409, 116] on link "Payments" at bounding box center [405, 116] width 39 height 18
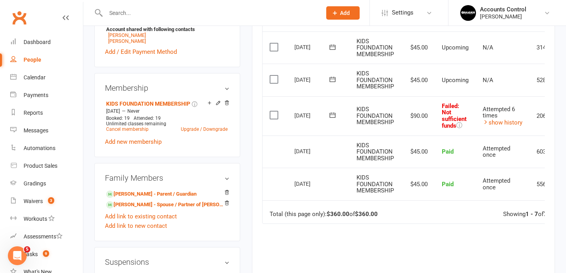
scroll to position [279, 0]
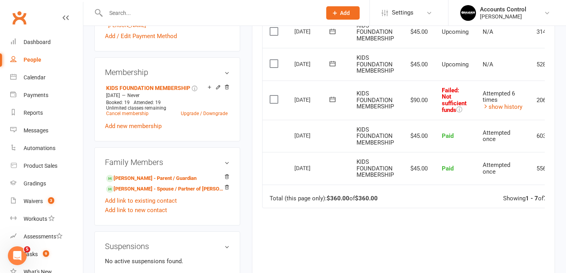
scroll to position [0, 31]
click at [523, 96] on div "Attempted 6 times" at bounding box center [503, 96] width 40 height 13
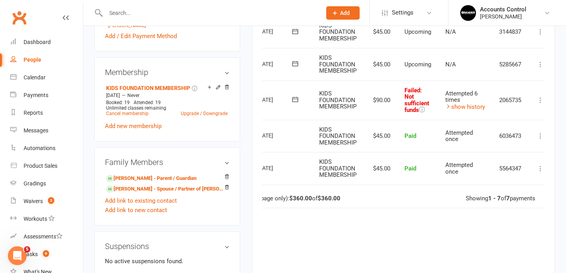
scroll to position [0, 46]
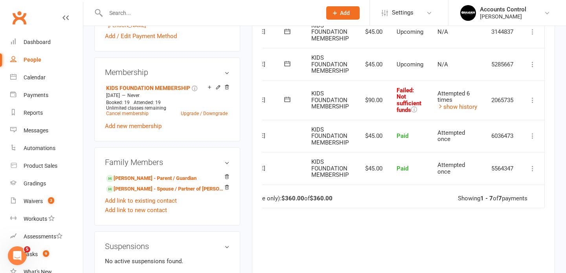
click at [533, 100] on icon at bounding box center [533, 100] width 8 height 8
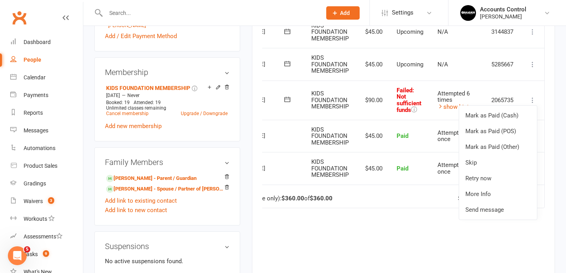
click at [476, 252] on div "Due Contact Membership Amount Status History Invoice # Select this 07 Nov 2025 …" at bounding box center [403, 120] width 283 height 380
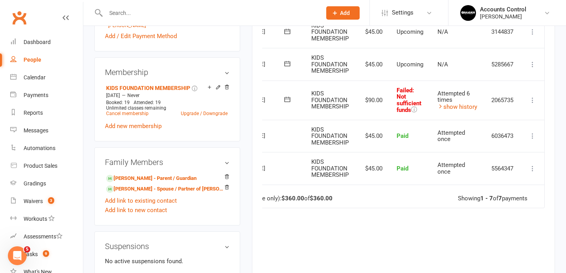
click at [286, 99] on icon at bounding box center [287, 99] width 6 height 5
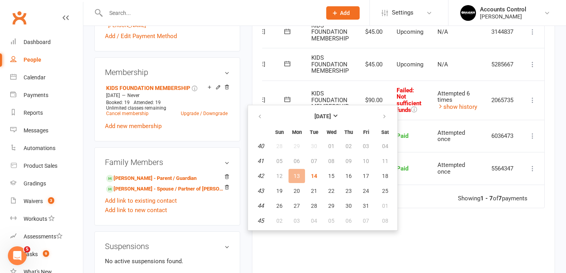
click at [534, 99] on icon at bounding box center [533, 100] width 8 height 8
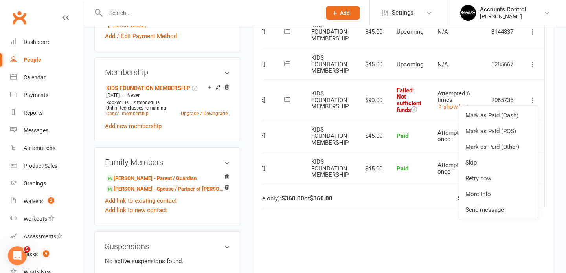
click at [435, 236] on div "Due Contact Membership Amount Status History Invoice # Select this 07 Nov 2025 …" at bounding box center [403, 120] width 283 height 380
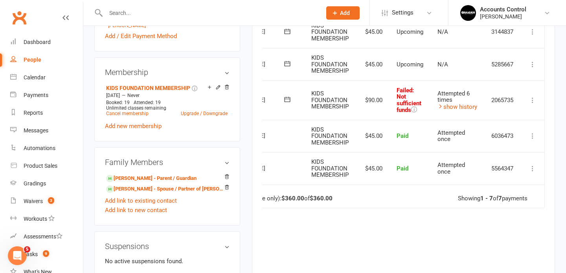
click at [536, 99] on icon at bounding box center [533, 100] width 8 height 8
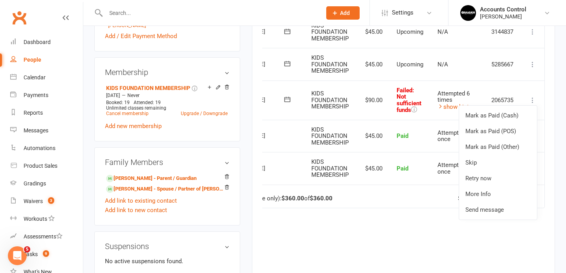
click at [403, 104] on span ": Not sufficient funds" at bounding box center [409, 100] width 25 height 27
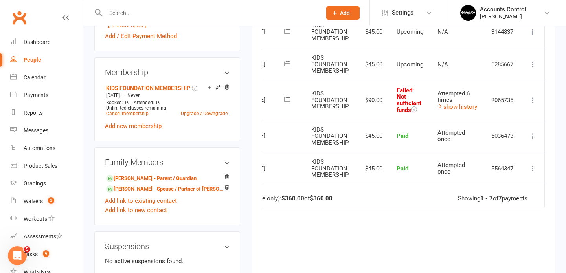
click at [417, 112] on td "Failed : Not sufficient funds" at bounding box center [410, 100] width 41 height 39
click at [417, 111] on icon at bounding box center [414, 110] width 6 height 6
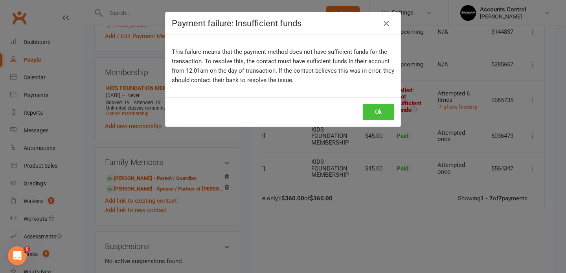
click at [375, 114] on button "Ok" at bounding box center [378, 112] width 31 height 17
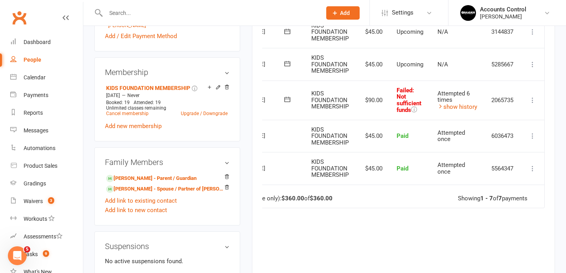
click at [535, 101] on icon at bounding box center [533, 100] width 8 height 8
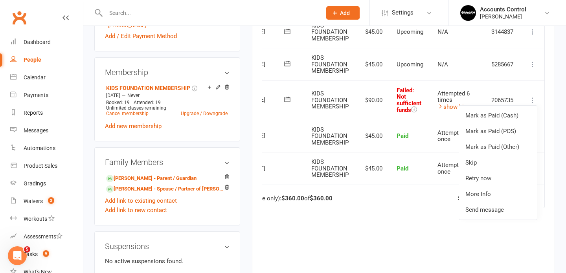
click at [553, 108] on div "Activity Notes Comms Attendance Payments Waivers Tasks Automations Gradings / P…" at bounding box center [403, 67] width 303 height 510
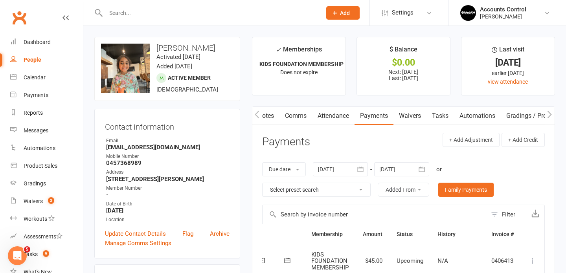
click at [365, 150] on header "Payments + Add Adjustment + Add Credit" at bounding box center [403, 144] width 283 height 22
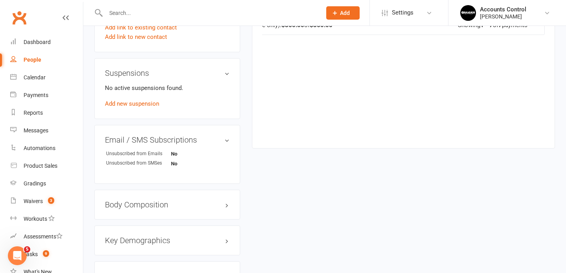
scroll to position [684, 0]
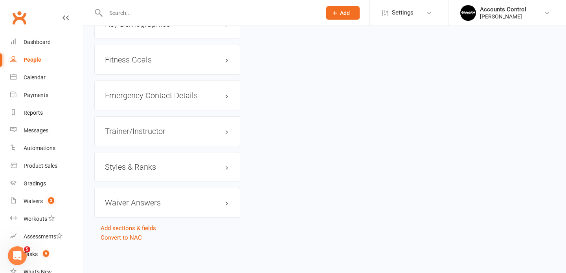
click at [168, 161] on div "Styles & Ranks" at bounding box center [167, 167] width 146 height 30
click at [151, 169] on h3 "Styles & Ranks" at bounding box center [167, 167] width 125 height 9
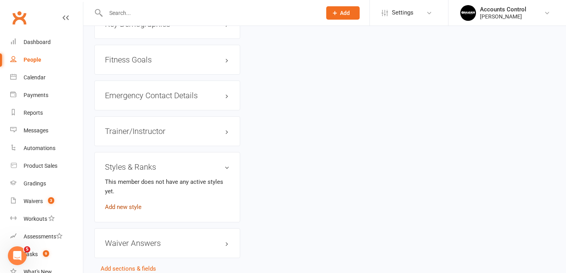
click at [133, 206] on link "Add new style" at bounding box center [123, 207] width 37 height 7
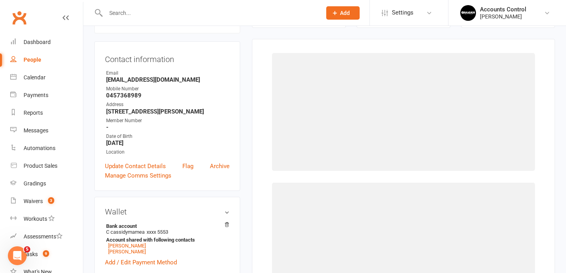
scroll to position [67, 0]
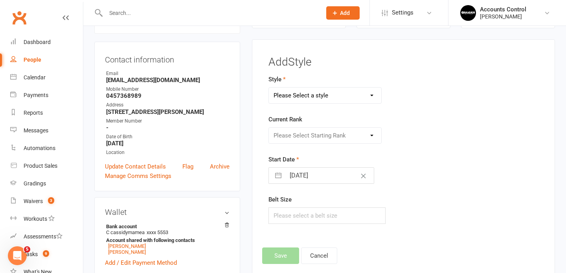
click at [332, 96] on select "Please Select a style ADULTS BJJ KIDS BJJ" at bounding box center [325, 96] width 113 height 16
select select "3665"
click at [269, 88] on select "Please Select a style ADULTS BJJ KIDS BJJ" at bounding box center [325, 96] width 113 height 16
click at [330, 133] on select "Please Select Starting Rank WHITE WHITE I WHITE II WHITE III WHITE IIIII WHITE …" at bounding box center [325, 136] width 113 height 16
select select "43340"
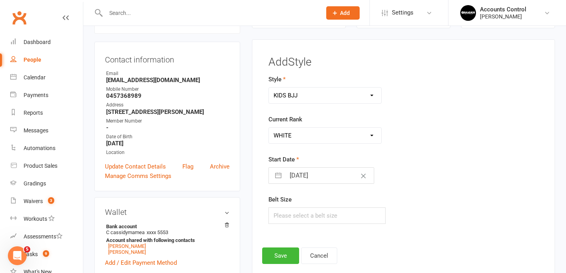
click at [269, 128] on select "Please Select Starting Rank WHITE WHITE I WHITE II WHITE III WHITE IIIII WHITE …" at bounding box center [325, 136] width 113 height 16
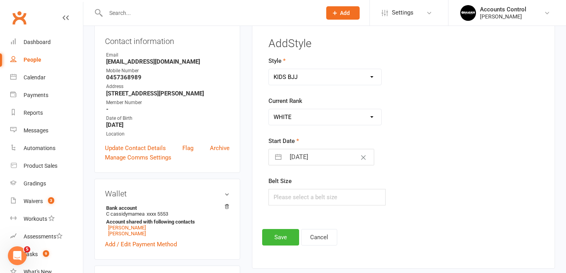
scroll to position [87, 0]
click at [280, 158] on button "button" at bounding box center [278, 157] width 14 height 16
select select "8"
select select "2025"
select select "9"
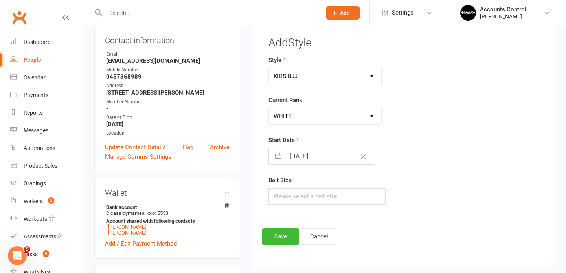
select select "2025"
select select "10"
select select "2025"
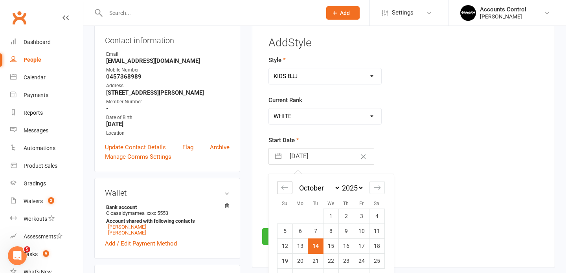
click at [287, 188] on icon "Move backward to switch to the previous month." at bounding box center [284, 187] width 7 height 7
select select "7"
select select "2025"
click at [287, 188] on icon "Move backward to switch to the previous month." at bounding box center [284, 187] width 7 height 7
select select "6"
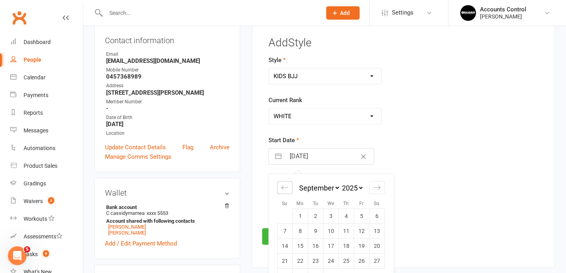
select select "2025"
click at [319, 232] on td "5" at bounding box center [315, 231] width 15 height 15
type input "05 Aug 2025"
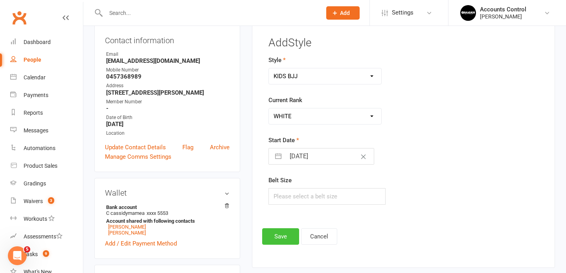
click at [281, 238] on button "Save" at bounding box center [280, 236] width 37 height 17
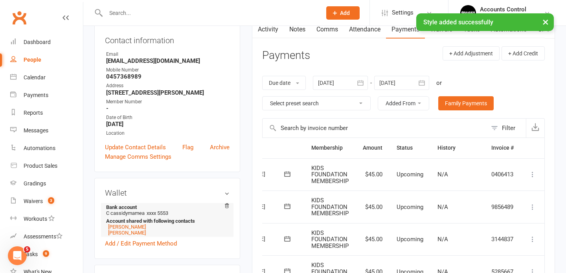
scroll to position [0, 0]
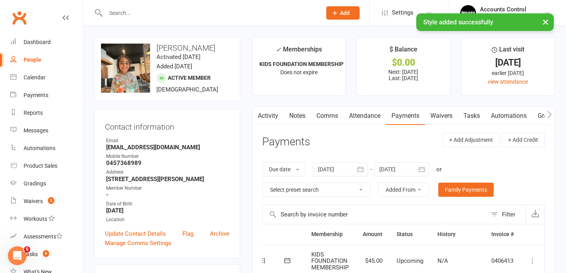
click at [29, 58] on div "People" at bounding box center [33, 60] width 18 height 6
select select "100"
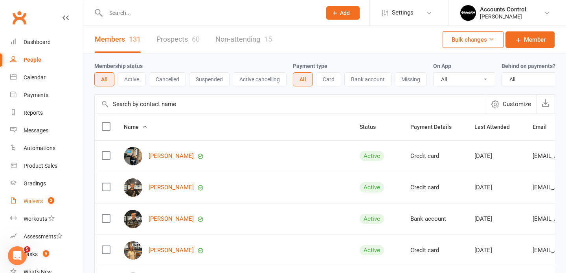
click at [38, 202] on div "Waivers" at bounding box center [33, 201] width 19 height 6
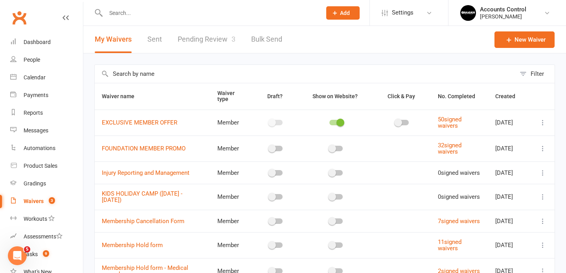
click at [217, 39] on link "Pending Review 3" at bounding box center [207, 39] width 58 height 27
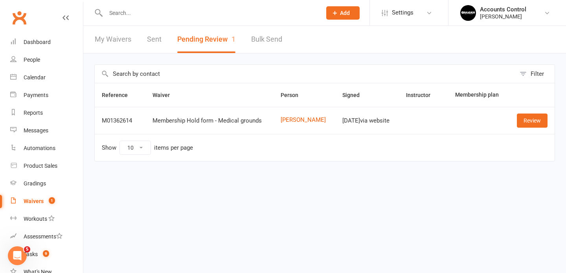
click at [201, 13] on input "text" at bounding box center [209, 12] width 213 height 11
click at [211, 18] on input "text" at bounding box center [209, 12] width 213 height 11
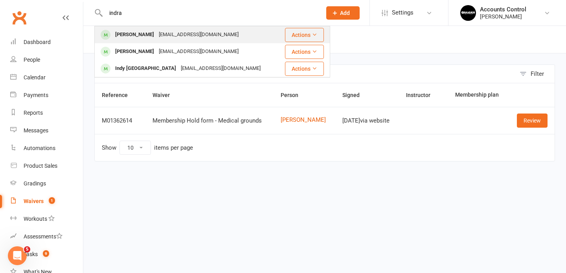
type input "indra"
click at [190, 35] on div "Ccassmam@gmail.com" at bounding box center [199, 34] width 85 height 11
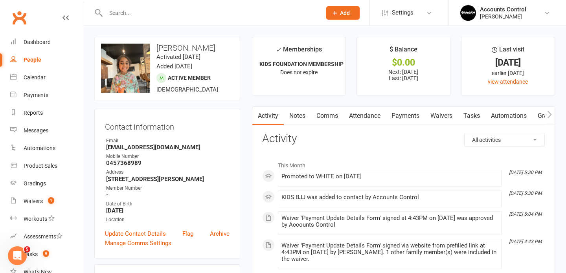
click at [444, 118] on link "Waivers" at bounding box center [441, 116] width 33 height 18
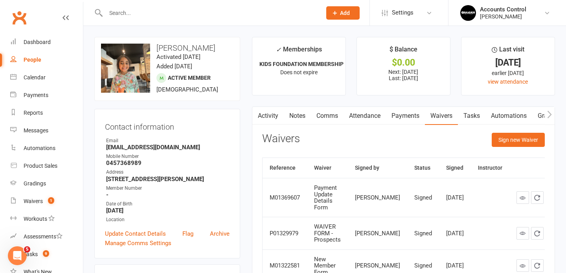
click at [407, 117] on link "Payments" at bounding box center [405, 116] width 39 height 18
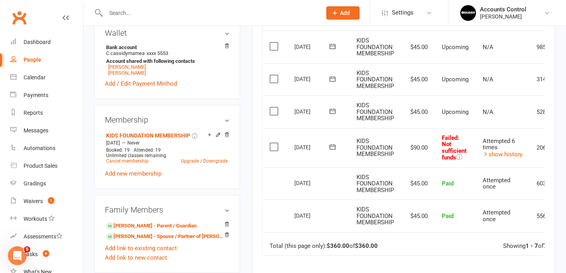
scroll to position [261, 0]
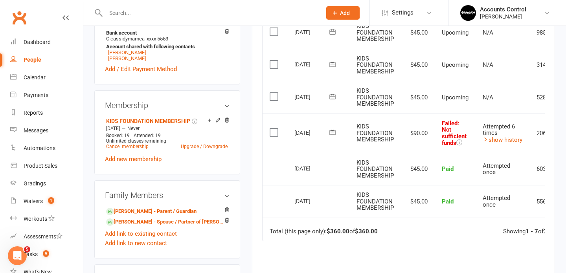
click at [334, 134] on icon at bounding box center [333, 133] width 8 height 8
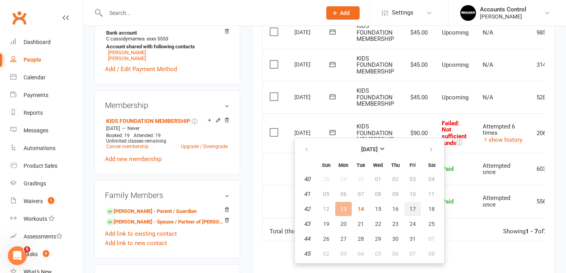
click at [414, 209] on span "17" at bounding box center [413, 209] width 6 height 6
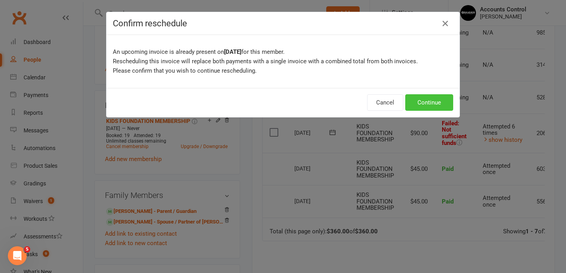
click at [424, 104] on button "Continue" at bounding box center [429, 102] width 48 height 17
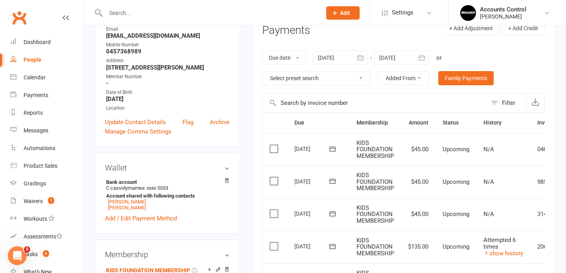
scroll to position [120, 0]
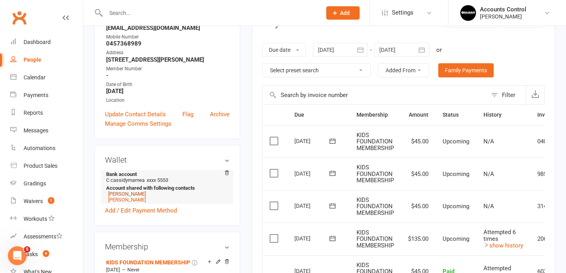
click at [124, 194] on link "Charlee Mamea" at bounding box center [127, 194] width 38 height 6
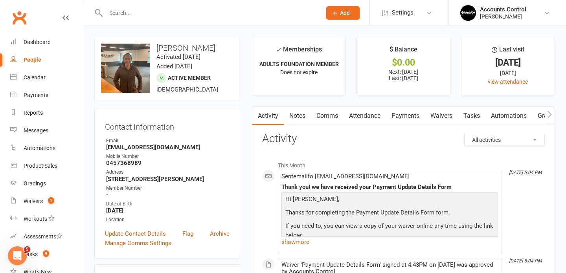
click at [412, 114] on link "Payments" at bounding box center [405, 116] width 39 height 18
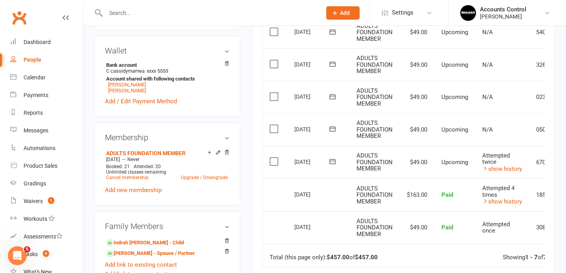
scroll to position [230, 0]
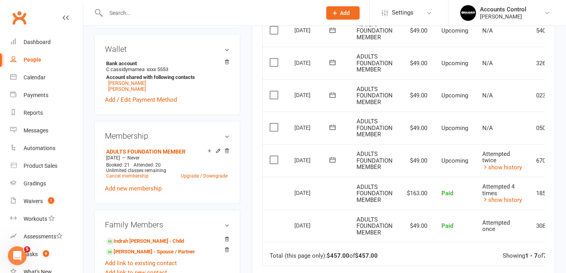
click at [334, 160] on icon at bounding box center [333, 160] width 8 height 8
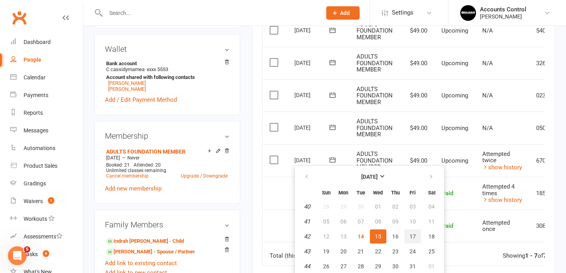
click at [412, 234] on span "17" at bounding box center [413, 237] width 6 height 6
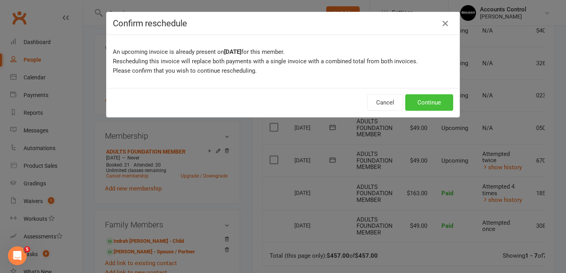
click at [421, 102] on button "Continue" at bounding box center [429, 102] width 48 height 17
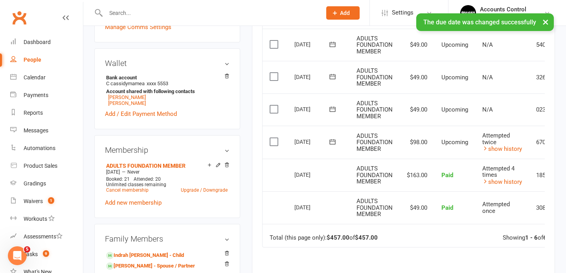
scroll to position [218, 0]
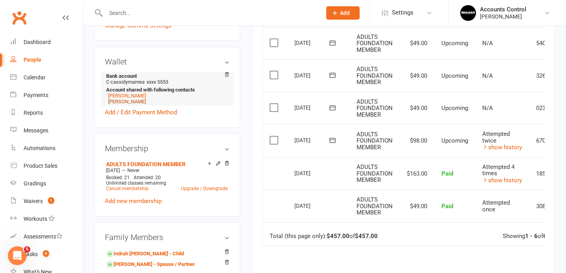
click at [126, 101] on link "Ben Mamea" at bounding box center [127, 102] width 38 height 6
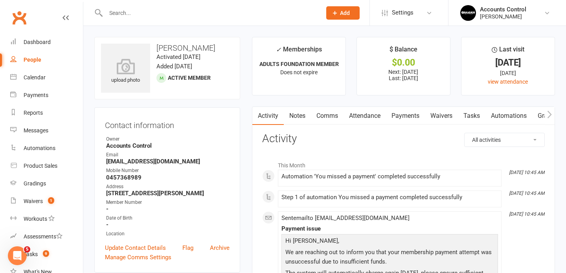
click at [451, 114] on link "Waivers" at bounding box center [441, 116] width 33 height 18
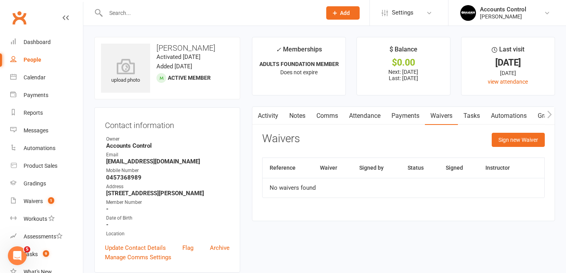
click at [407, 119] on link "Payments" at bounding box center [405, 116] width 39 height 18
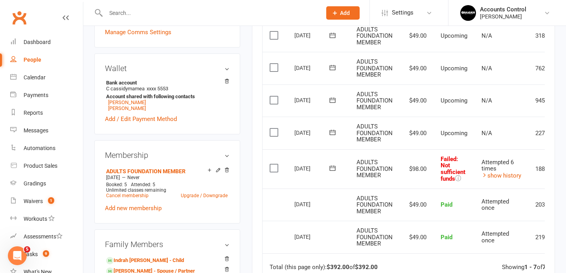
scroll to position [227, 0]
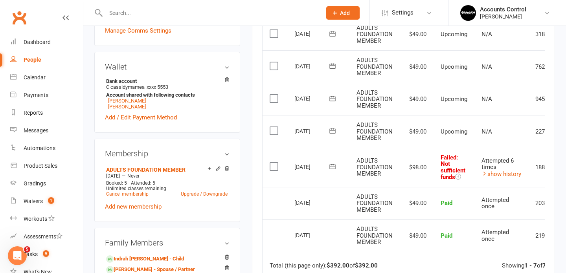
click at [331, 168] on icon at bounding box center [333, 167] width 8 height 8
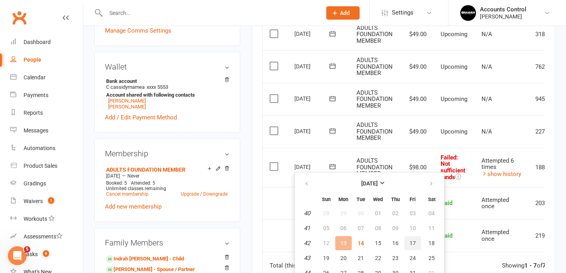
click at [413, 242] on span "17" at bounding box center [413, 243] width 6 height 6
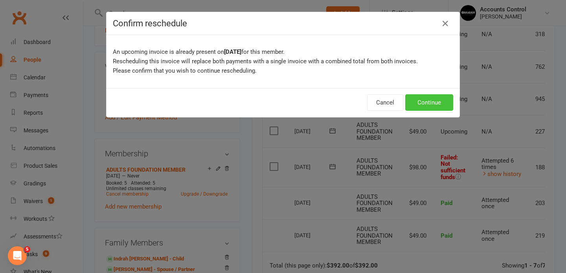
click at [439, 102] on button "Continue" at bounding box center [429, 102] width 48 height 17
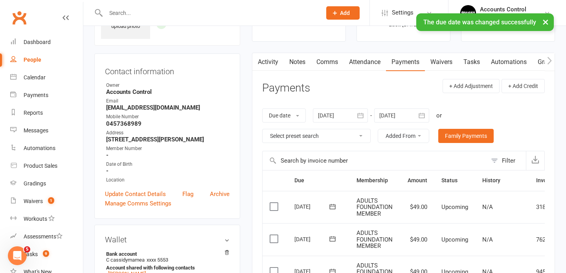
scroll to position [0, 0]
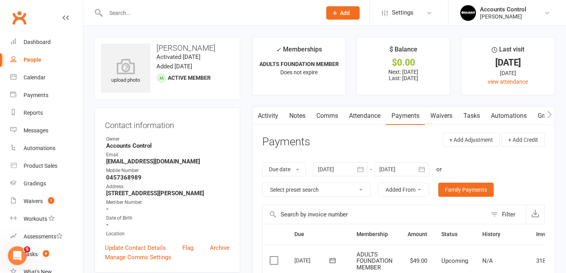
click at [203, 20] on div at bounding box center [205, 13] width 222 height 26
click at [190, 11] on input "text" at bounding box center [209, 12] width 213 height 11
click at [225, 10] on input "text" at bounding box center [209, 12] width 213 height 11
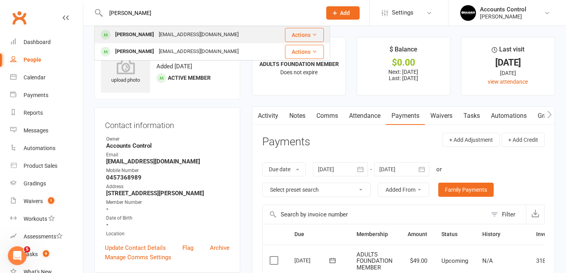
type input "amanda"
click at [157, 39] on div "amandaaareis@hotmail.com" at bounding box center [199, 34] width 85 height 11
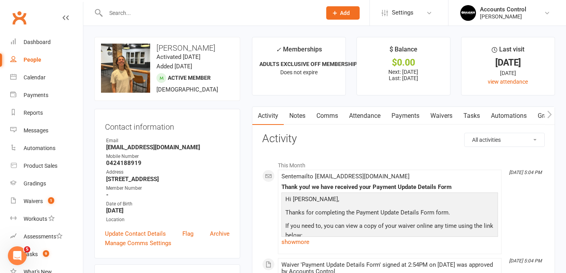
click at [415, 116] on link "Payments" at bounding box center [405, 116] width 39 height 18
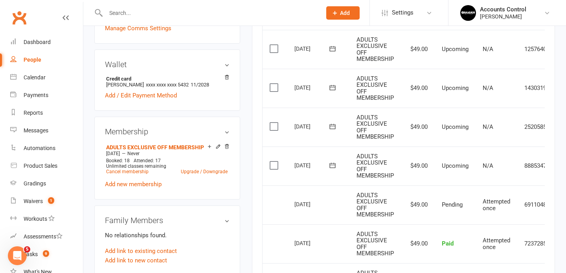
scroll to position [212, 0]
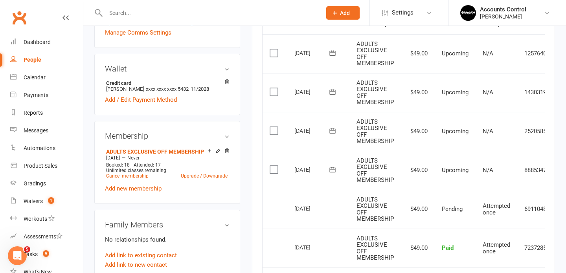
scroll to position [210, 0]
click at [306, 212] on div "10 Oct 2025" at bounding box center [313, 209] width 36 height 12
click at [286, 210] on td "Select this" at bounding box center [275, 210] width 25 height 39
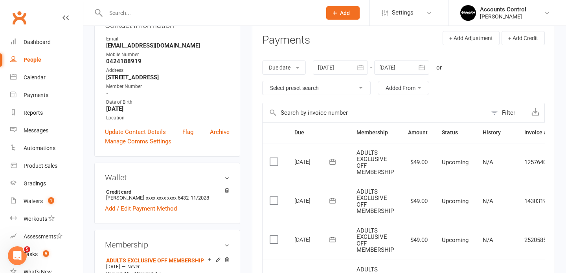
scroll to position [0, 0]
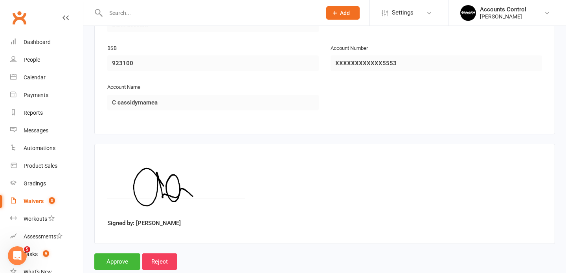
scroll to position [730, 0]
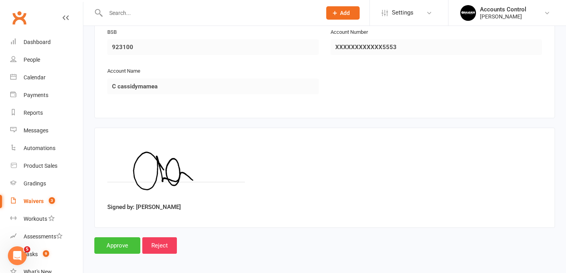
click at [121, 246] on input "Approve" at bounding box center [117, 246] width 46 height 17
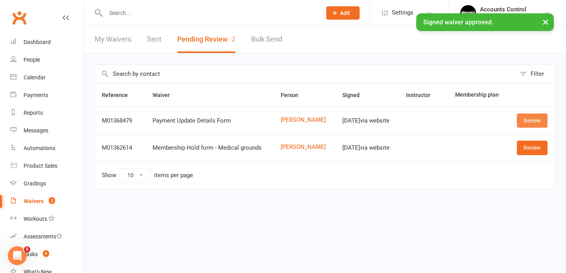
click at [522, 122] on link "Review" at bounding box center [532, 121] width 31 height 14
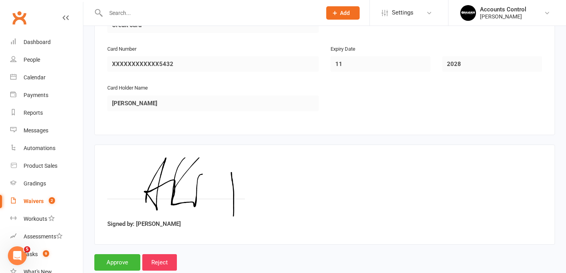
scroll to position [432, 0]
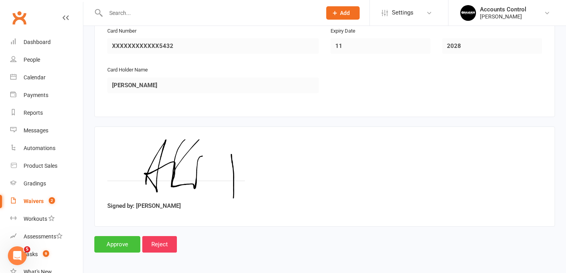
click at [125, 246] on input "Approve" at bounding box center [117, 244] width 46 height 17
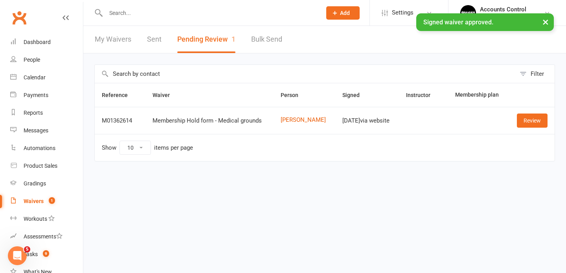
click at [127, 13] on div "× Signed waiver approved." at bounding box center [278, 13] width 556 height 0
click at [133, 13] on div "× Signed waiver approved." at bounding box center [278, 13] width 556 height 0
click at [122, 13] on div "× Signed waiver approved." at bounding box center [278, 13] width 556 height 0
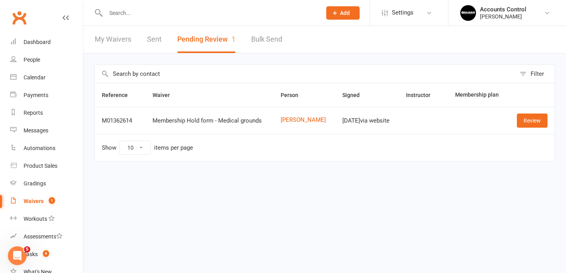
click at [136, 15] on input "text" at bounding box center [209, 12] width 213 height 11
click at [139, 11] on input "text" at bounding box center [209, 12] width 213 height 11
click at [225, 11] on input "text" at bounding box center [209, 12] width 213 height 11
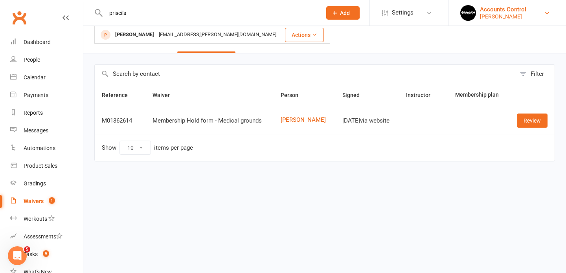
type input "priscila"
click at [527, 13] on div "[PERSON_NAME]" at bounding box center [503, 16] width 46 height 7
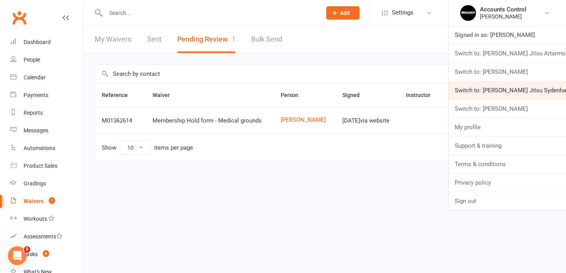
click at [508, 92] on link "Switch to: [PERSON_NAME] Jitsu Sydenham" at bounding box center [508, 90] width 118 height 18
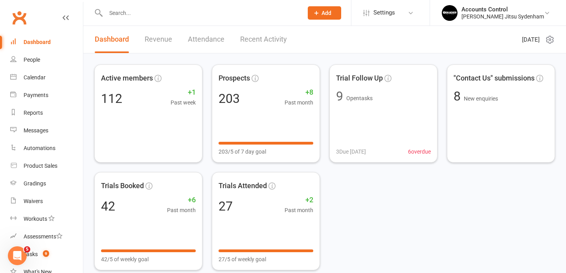
click at [298, 14] on input "text" at bounding box center [200, 12] width 194 height 11
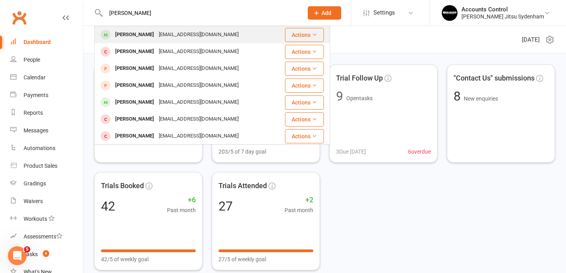
type input "[PERSON_NAME]"
click at [186, 41] on div "[PERSON_NAME] [EMAIL_ADDRESS][DOMAIN_NAME]" at bounding box center [189, 35] width 189 height 16
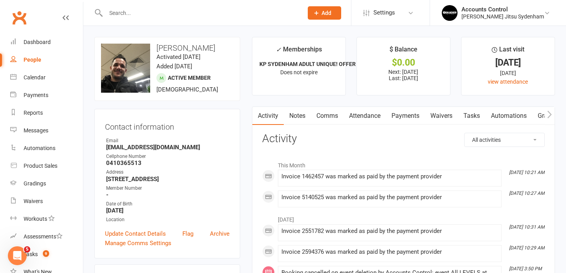
click at [442, 118] on link "Waivers" at bounding box center [441, 116] width 33 height 18
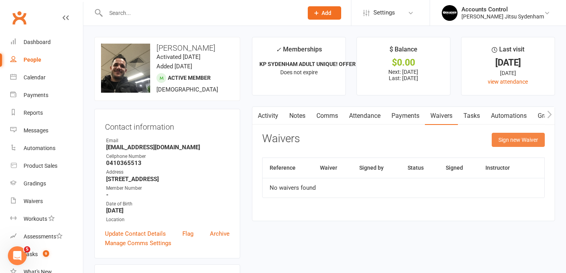
click at [512, 143] on button "Sign new Waiver" at bounding box center [518, 140] width 53 height 14
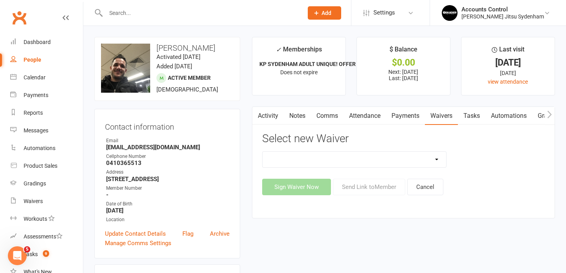
click at [366, 163] on select "Injury Reporting and Management Kids Exclusive Promo (25% OFF) KP SYDENHAM WAIV…" at bounding box center [355, 160] width 184 height 16
select select "13589"
click at [263, 152] on select "Injury Reporting and Management Kids Exclusive Promo (25% OFF) KP SYDENHAM WAIV…" at bounding box center [355, 160] width 184 height 16
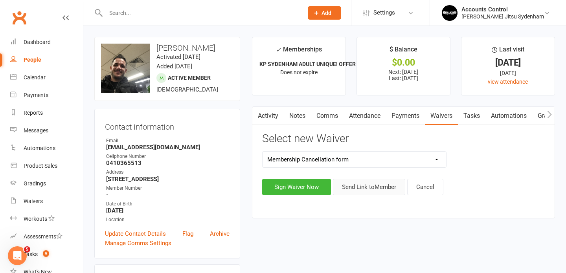
click at [376, 185] on button "Send Link to Member" at bounding box center [369, 187] width 72 height 17
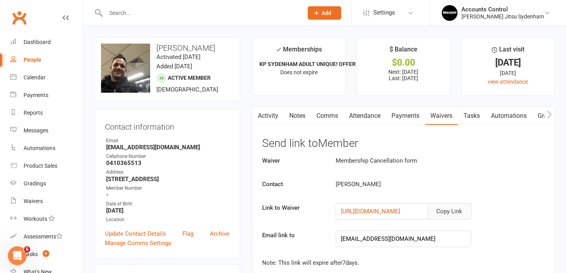
click at [448, 214] on button "Copy Link" at bounding box center [449, 211] width 44 height 17
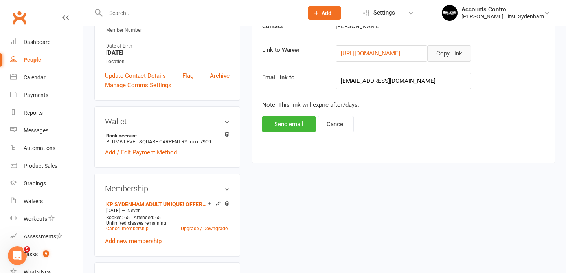
scroll to position [197, 0]
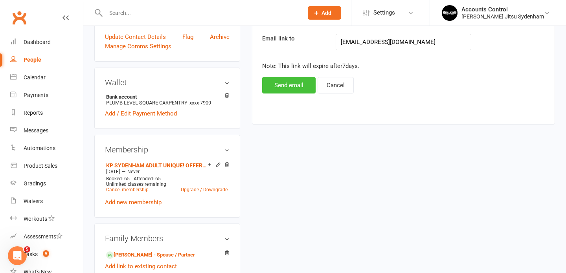
click at [299, 83] on button "Send email" at bounding box center [288, 85] width 53 height 17
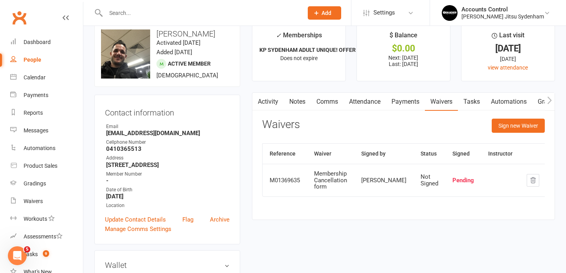
scroll to position [0, 0]
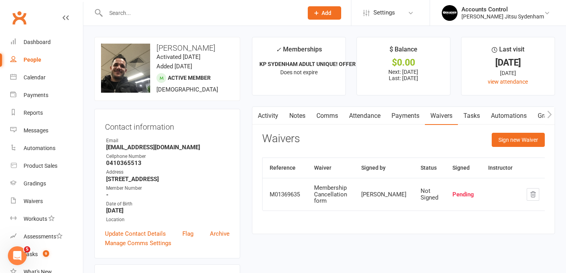
click at [169, 13] on input "text" at bounding box center [200, 12] width 194 height 11
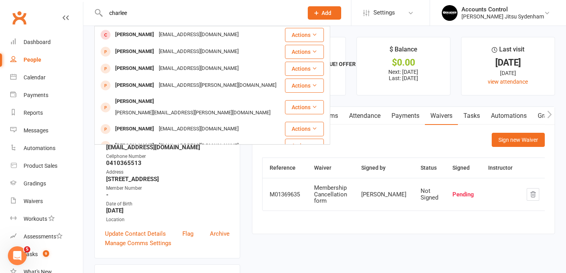
type input "charlee"
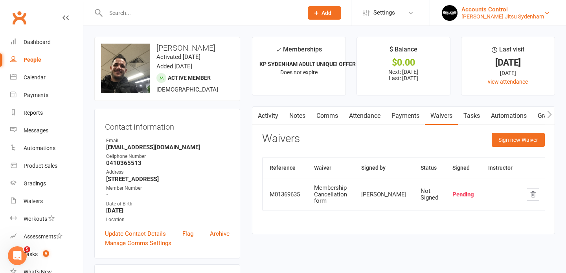
click at [539, 10] on div "Accounts Control" at bounding box center [503, 9] width 83 height 7
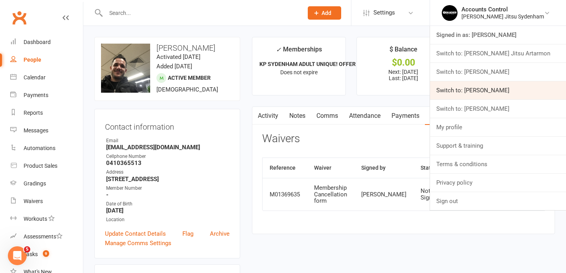
click at [535, 87] on link "Switch to: Braddah Jiu Jitsu Maroubra" at bounding box center [498, 90] width 136 height 18
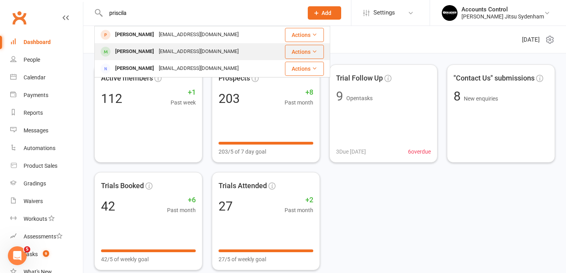
type input "priscila"
click at [166, 54] on div "[EMAIL_ADDRESS][DOMAIN_NAME]" at bounding box center [199, 51] width 85 height 11
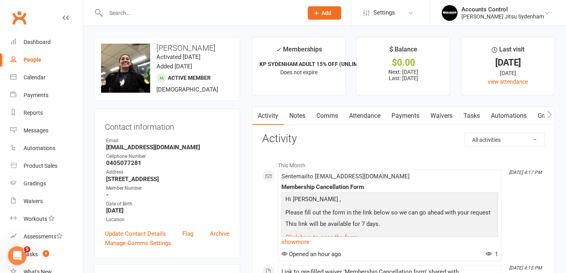
click at [154, 16] on input "text" at bounding box center [200, 12] width 194 height 11
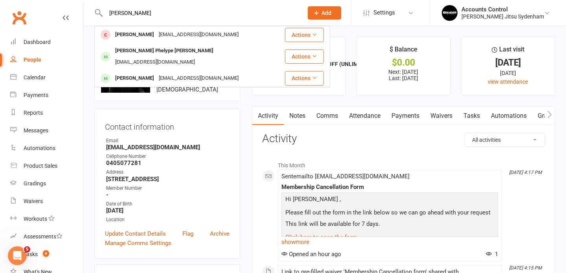
type input "[PERSON_NAME]"
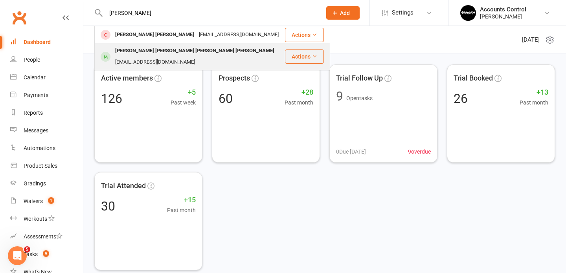
type input "[PERSON_NAME]"
click at [164, 49] on div "[PERSON_NAME] [PERSON_NAME] [PERSON_NAME] [PERSON_NAME]" at bounding box center [195, 50] width 164 height 11
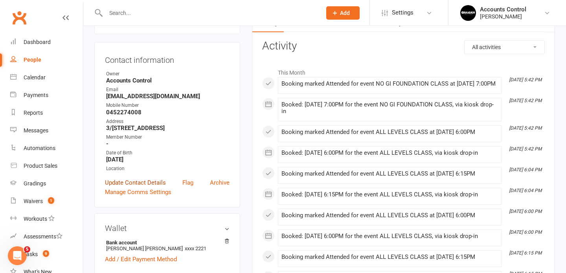
click at [148, 178] on link "Update Contact Details" at bounding box center [135, 182] width 61 height 9
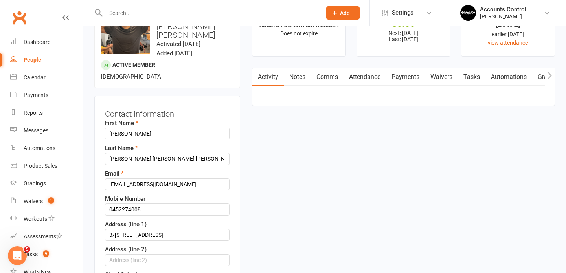
scroll to position [37, 0]
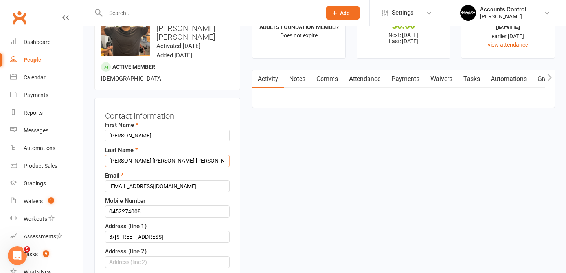
click at [147, 155] on input "Luiz Guilherme Oliveira De Souza Pinto" at bounding box center [167, 161] width 125 height 12
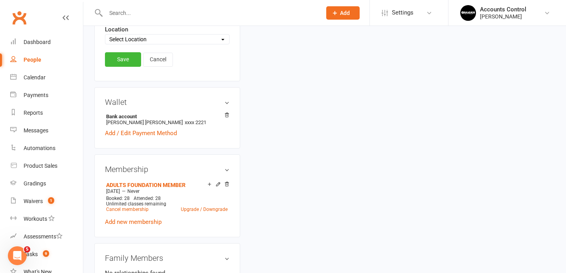
scroll to position [443, 0]
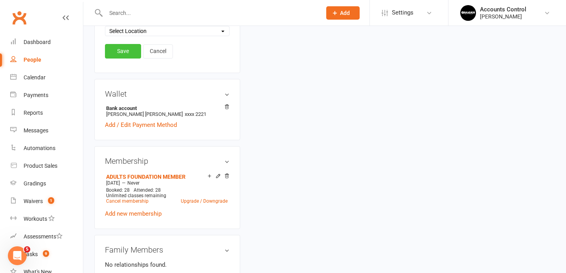
type input "Oliveira De Souza Pinto"
click at [125, 44] on link "Save" at bounding box center [123, 51] width 36 height 14
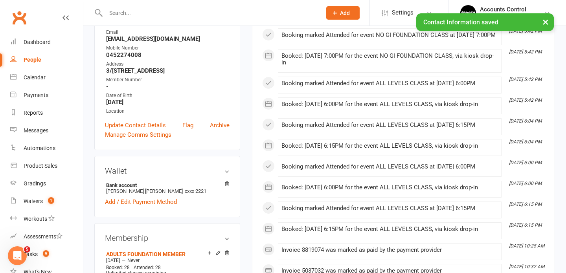
scroll to position [0, 0]
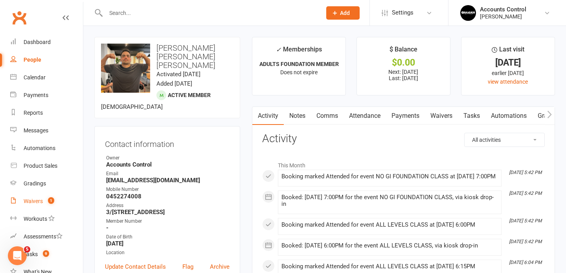
click at [34, 204] on div "Waivers" at bounding box center [33, 201] width 19 height 6
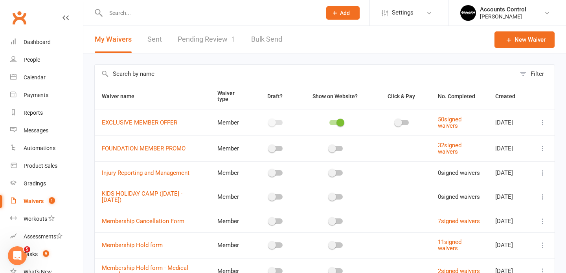
click at [208, 39] on link "Pending Review 1" at bounding box center [207, 39] width 58 height 27
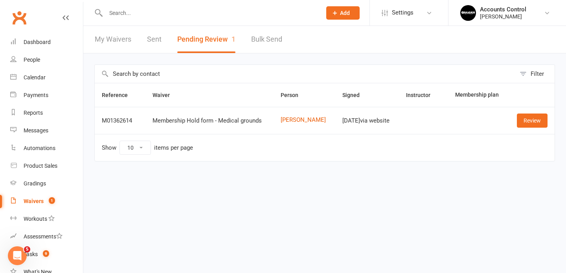
click at [183, 12] on input "text" at bounding box center [209, 12] width 213 height 11
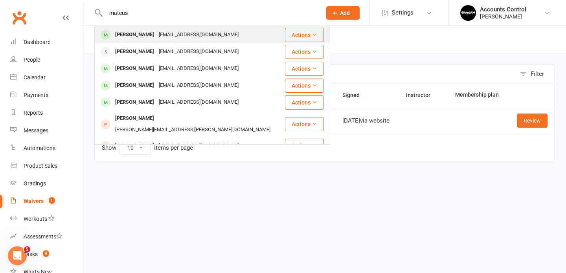
type input "mateus"
click at [136, 34] on div "Mateus Vieira" at bounding box center [135, 34] width 44 height 11
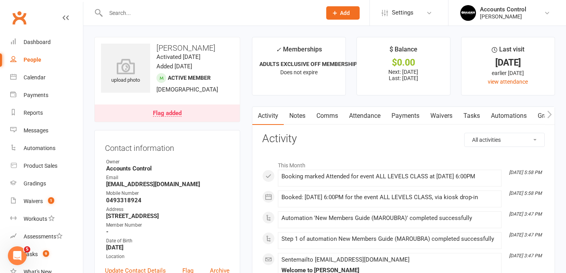
click at [168, 114] on div "Flag added" at bounding box center [167, 114] width 29 height 6
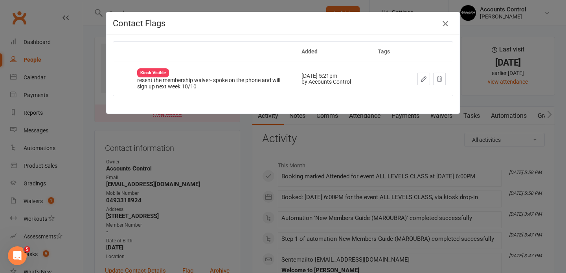
click at [449, 28] on button "button" at bounding box center [445, 23] width 13 height 13
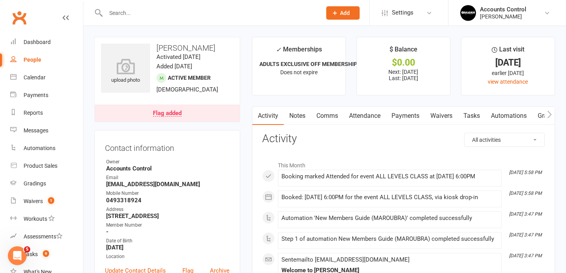
click at [166, 116] on div "Flag added" at bounding box center [167, 114] width 29 height 6
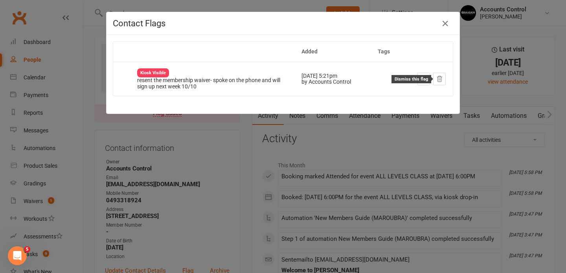
click at [442, 79] on icon at bounding box center [439, 79] width 7 height 7
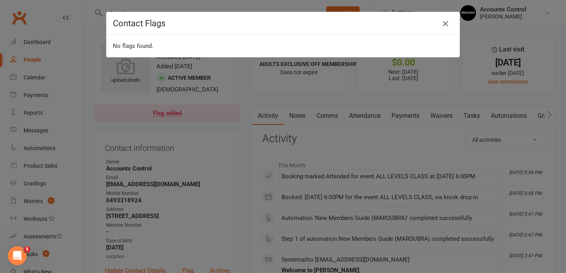
click at [451, 26] on div "Contact Flags" at bounding box center [283, 23] width 353 height 23
click at [448, 24] on icon "button" at bounding box center [445, 23] width 9 height 9
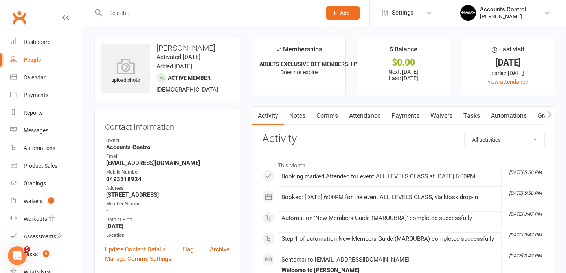
click at [228, 9] on input "text" at bounding box center [209, 12] width 213 height 11
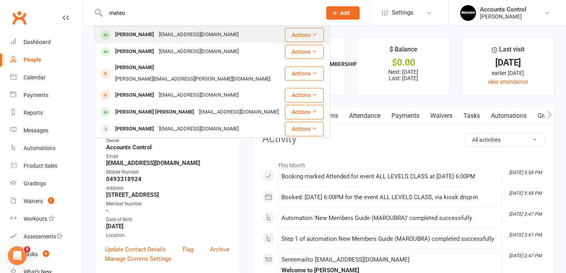
type input "mateu"
click at [161, 34] on div "smoofexpress@gmail.com" at bounding box center [199, 34] width 85 height 11
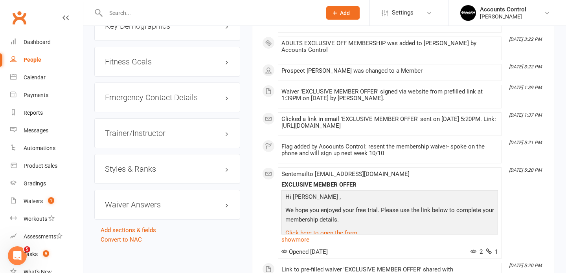
scroll to position [674, 0]
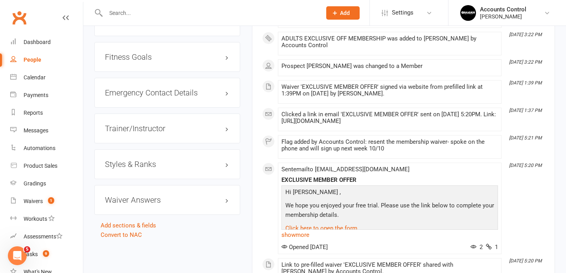
click at [196, 168] on h3 "Styles & Ranks" at bounding box center [167, 164] width 125 height 9
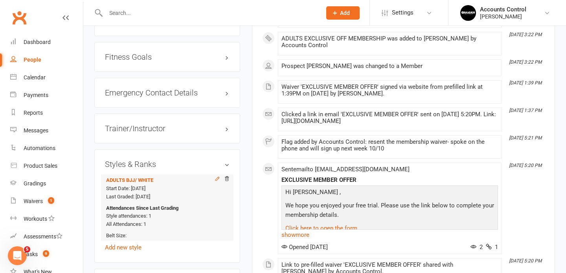
click at [216, 181] on icon at bounding box center [218, 179] width 4 height 4
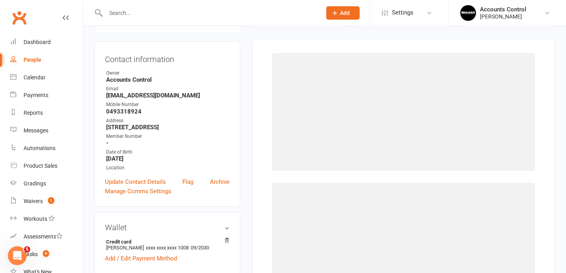
scroll to position [67, 0]
select select "43316"
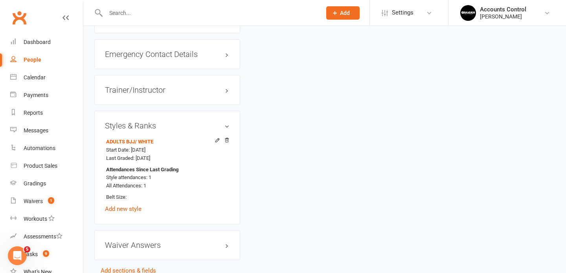
scroll to position [715, 0]
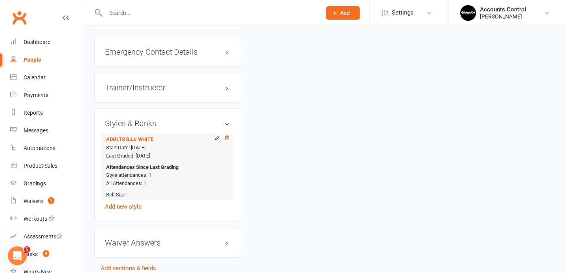
click at [227, 141] on icon at bounding box center [227, 138] width 6 height 6
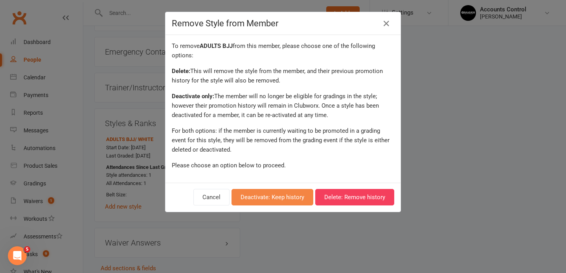
click at [291, 199] on button "Deactivate: Keep history" at bounding box center [273, 197] width 82 height 17
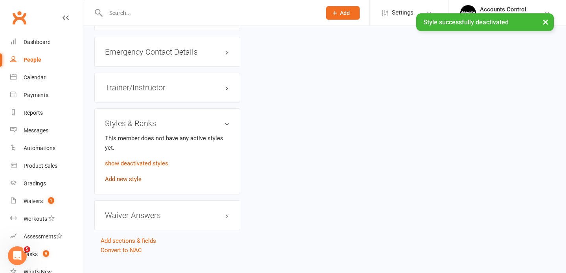
click at [130, 183] on link "Add new style" at bounding box center [123, 179] width 37 height 7
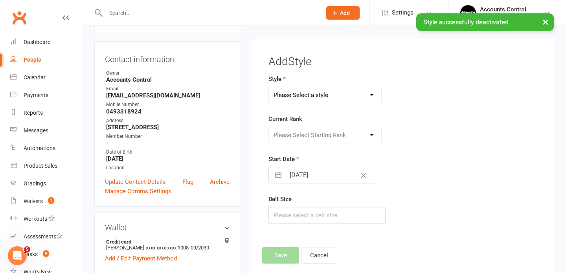
scroll to position [67, 0]
click at [326, 95] on select "Please Select a style ADULTS BJJ KIDS BJJ" at bounding box center [325, 96] width 113 height 16
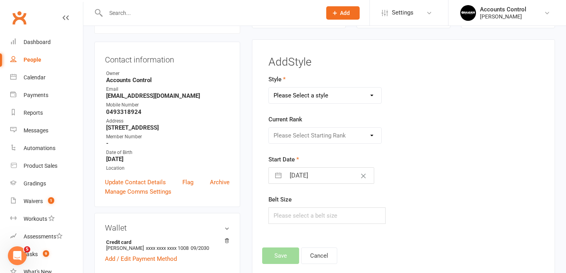
select select "3664"
click at [269, 88] on select "Please Select a style ADULTS BJJ KIDS BJJ" at bounding box center [325, 96] width 113 height 16
click at [355, 129] on select "Please Select Starting Rank WHITE WHITE I WHITE II WHITE III WHITE IIII BLUE BL…" at bounding box center [325, 136] width 113 height 16
select select "43317"
click at [269, 128] on select "Please Select Starting Rank WHITE WHITE I WHITE II WHITE III WHITE IIII BLUE BL…" at bounding box center [325, 136] width 113 height 16
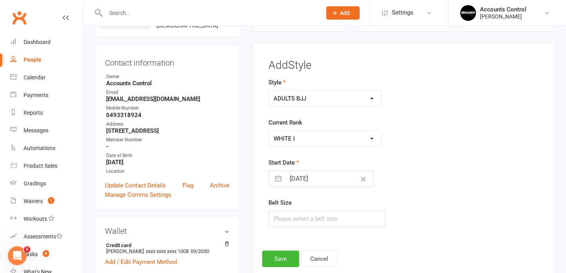
scroll to position [65, 0]
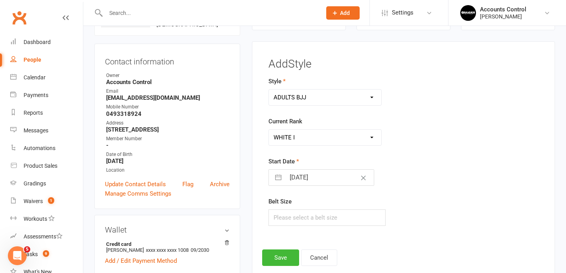
click at [281, 179] on button "button" at bounding box center [278, 178] width 14 height 16
select select "8"
select select "2025"
select select "9"
select select "2025"
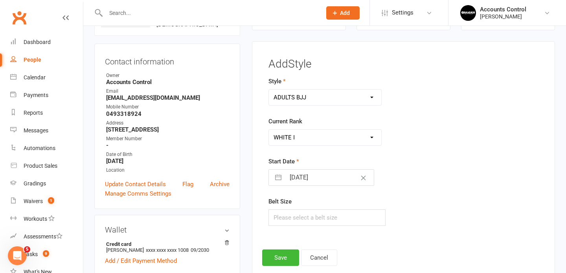
select select "10"
select select "2025"
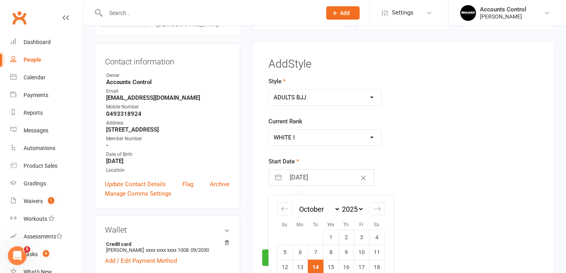
click at [314, 250] on td "7" at bounding box center [315, 252] width 15 height 15
type input "07 Oct 2025"
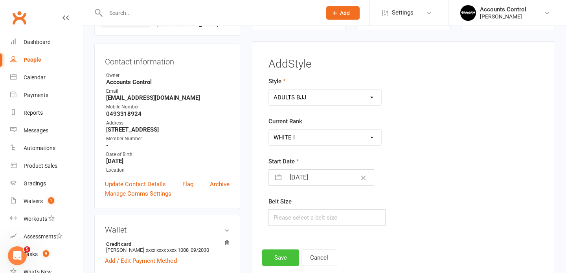
click at [287, 256] on button "Save" at bounding box center [280, 258] width 37 height 17
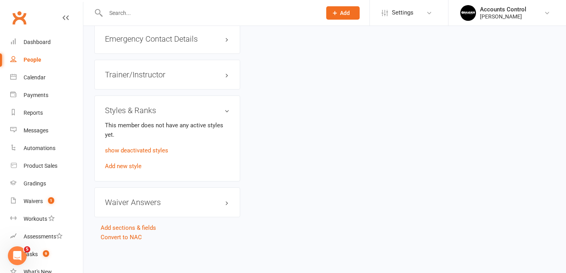
scroll to position [732, 0]
click at [159, 151] on link "show deactivated styles" at bounding box center [136, 150] width 63 height 7
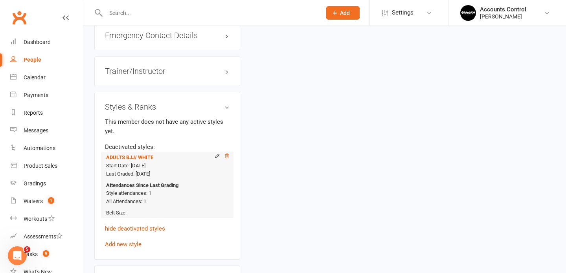
click at [225, 159] on icon at bounding box center [227, 156] width 6 height 6
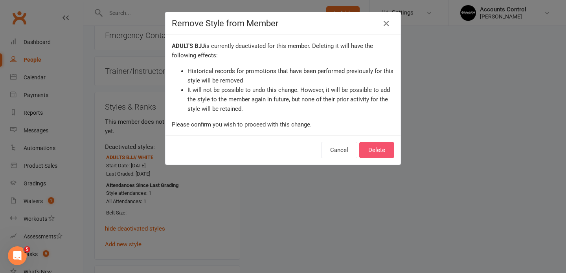
click at [378, 152] on button "Delete" at bounding box center [376, 150] width 35 height 17
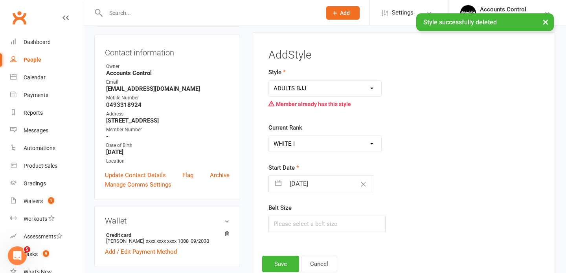
scroll to position [75, 0]
click at [276, 272] on div "Add Style Style ADULTS BJJ KIDS BJJ Member already has this style Current Rank …" at bounding box center [403, 163] width 303 height 263
click at [276, 264] on button "Save" at bounding box center [280, 264] width 37 height 17
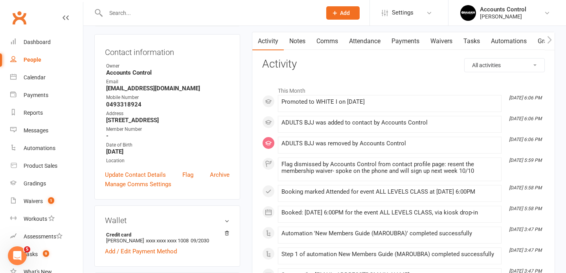
scroll to position [0, 0]
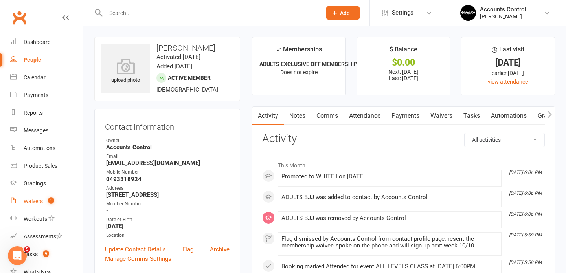
click at [36, 207] on link "Waivers 1" at bounding box center [46, 202] width 73 height 18
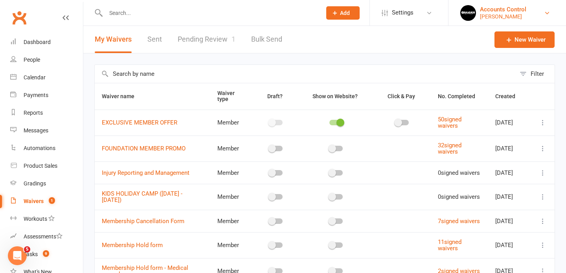
click at [490, 18] on div "Braddah Jiu Jitsu Maroubra" at bounding box center [503, 16] width 46 height 7
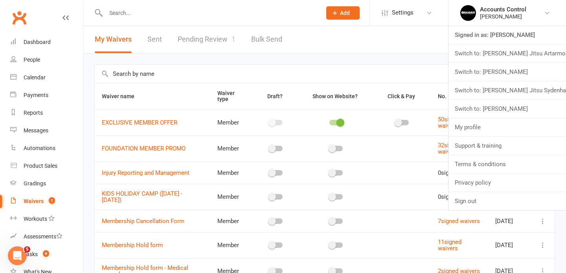
click at [363, 88] on th "Show on Website?" at bounding box center [335, 96] width 75 height 26
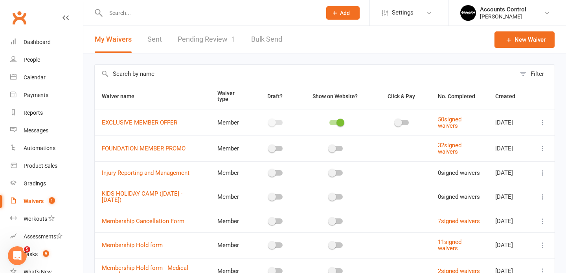
click at [210, 40] on link "Pending Review 1" at bounding box center [207, 39] width 58 height 27
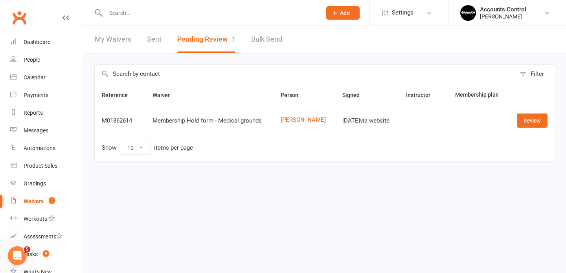
click at [219, 14] on input "text" at bounding box center [209, 12] width 213 height 11
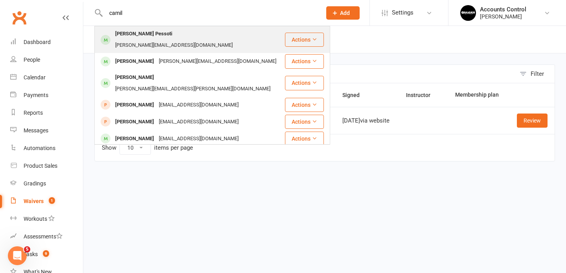
type input "camil"
click at [168, 36] on div "Camila Assumpcao Pessoti" at bounding box center [144, 33] width 62 height 11
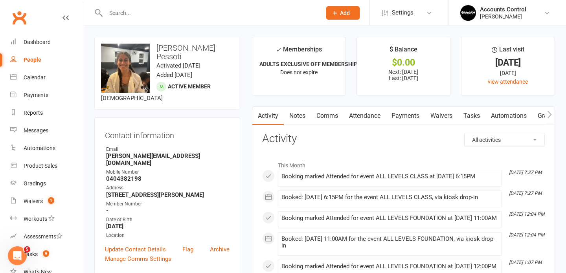
click at [212, 11] on input "text" at bounding box center [209, 12] width 213 height 11
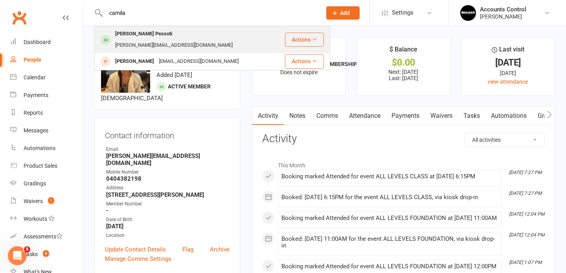
type input "camila"
click at [310, 36] on button "Actions" at bounding box center [304, 40] width 39 height 14
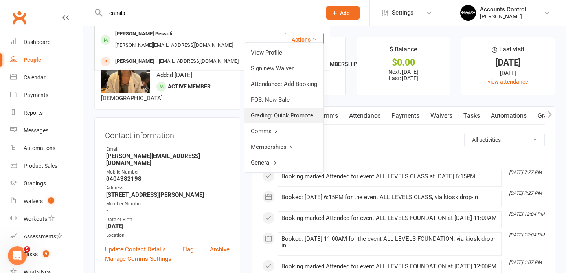
click at [291, 117] on link "Grading: Quick Promote" at bounding box center [284, 116] width 79 height 16
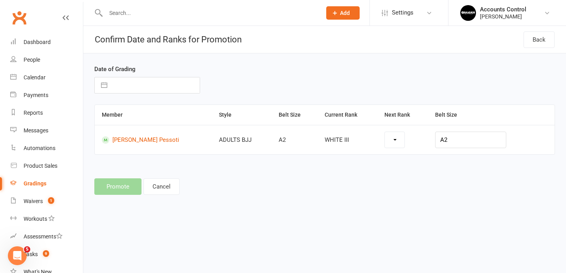
select select "43320"
click at [404, 142] on select "WHITE IIII BLUE BLUE I BLUE II BLUE III BLUE IIII PURPLE PURPlE I PURPLE II PUR…" at bounding box center [387, 140] width 34 height 16
select select "43321"
click at [155, 190] on button "Cancel" at bounding box center [162, 187] width 36 height 17
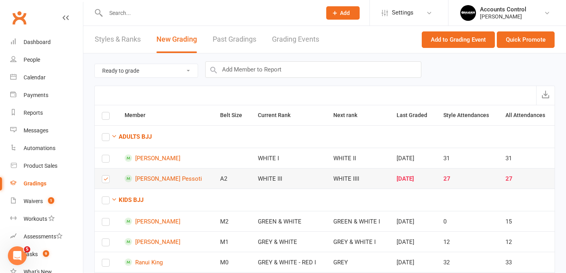
click at [107, 181] on label at bounding box center [106, 181] width 8 height 0
click at [107, 176] on input "checkbox" at bounding box center [106, 176] width 8 height 0
click at [213, 17] on input "text" at bounding box center [209, 12] width 213 height 11
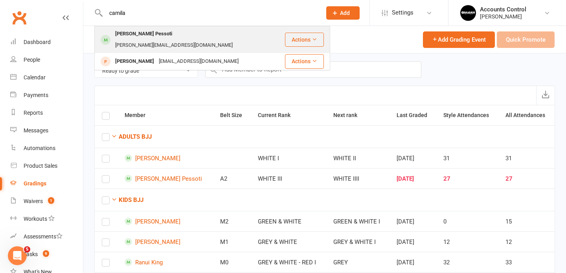
type input "camila"
click at [302, 35] on button "Actions" at bounding box center [304, 40] width 39 height 14
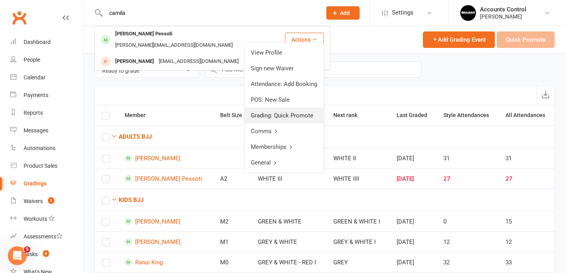
click at [286, 117] on link "Grading: Quick Promote" at bounding box center [284, 116] width 79 height 16
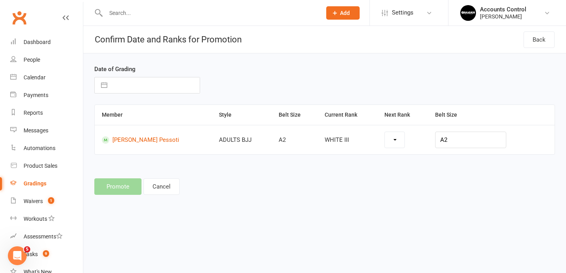
select select "43320"
click at [404, 140] on select "WHITE IIII BLUE BLUE I BLUE II BLUE III BLUE IIII PURPLE PURPlE I PURPLE II PUR…" at bounding box center [387, 140] width 34 height 16
select select "43321"
select select "8"
select select "2025"
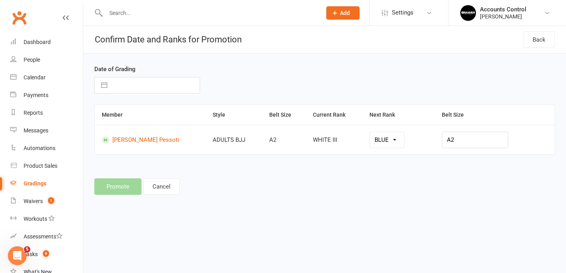
select select "9"
select select "2025"
select select "10"
select select "2025"
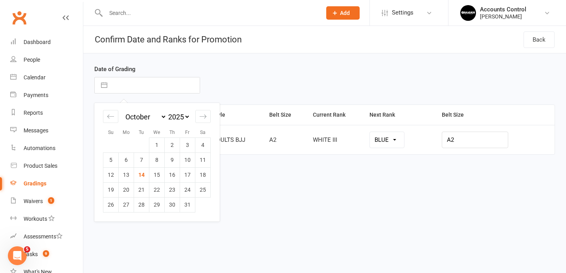
click at [133, 88] on input "text" at bounding box center [155, 85] width 88 height 16
click at [143, 179] on td "14" at bounding box center [141, 175] width 15 height 15
type input "14 Oct 2025"
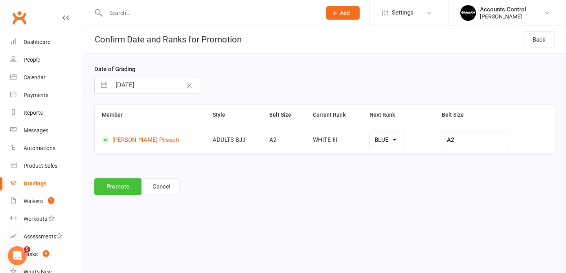
click at [116, 193] on button "Promote" at bounding box center [117, 187] width 47 height 17
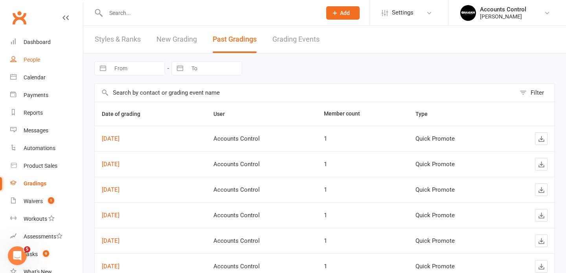
click at [33, 61] on div "People" at bounding box center [32, 60] width 17 height 6
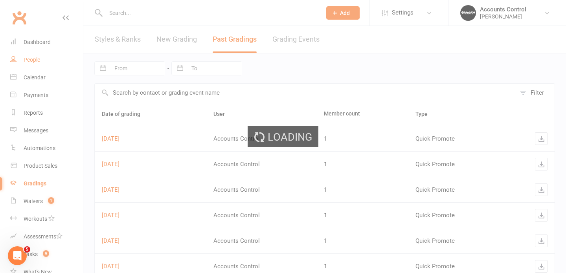
select select "100"
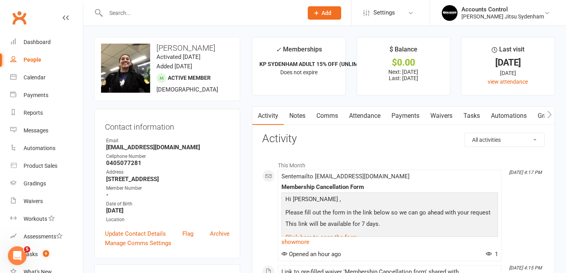
click at [134, 15] on input "text" at bounding box center [200, 12] width 194 height 11
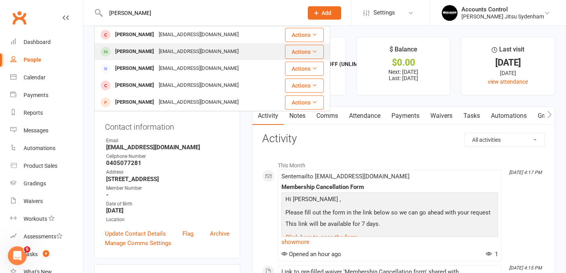
type input "[PERSON_NAME]"
click at [146, 52] on div "[PERSON_NAME]" at bounding box center [135, 51] width 44 height 11
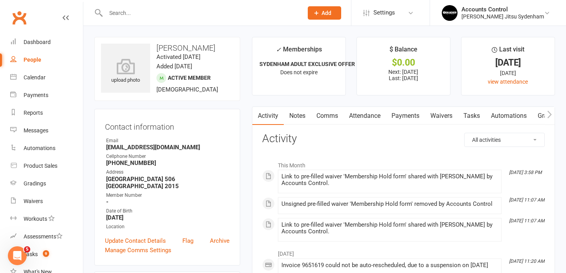
click at [446, 118] on link "Waivers" at bounding box center [441, 116] width 33 height 18
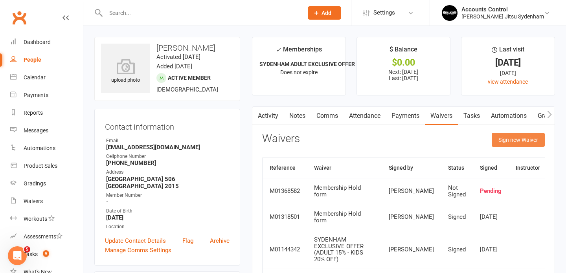
click at [523, 137] on button "Sign new Waiver" at bounding box center [518, 140] width 53 height 14
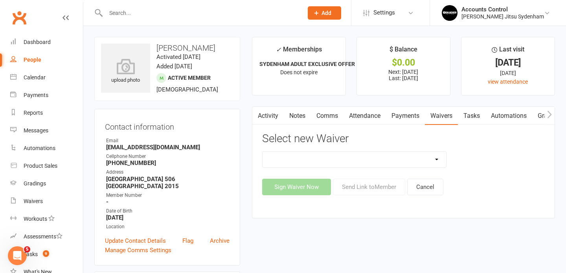
click at [409, 164] on select "Injury Reporting and Management Kids Exclusive Promo (25% OFF) KP SYDENHAM WAIV…" at bounding box center [355, 160] width 184 height 16
select select "13589"
click at [263, 152] on select "Injury Reporting and Management Kids Exclusive Promo (25% OFF) KP SYDENHAM WAIV…" at bounding box center [355, 160] width 184 height 16
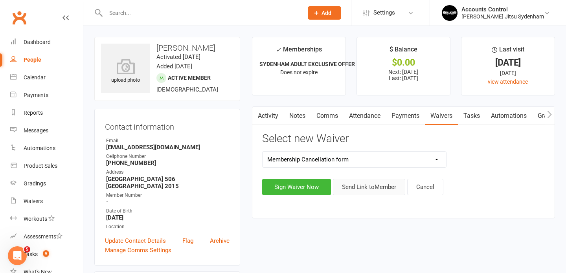
click at [372, 190] on button "Send Link to Member" at bounding box center [369, 187] width 72 height 17
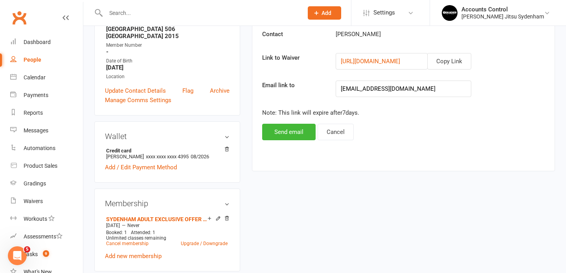
scroll to position [169, 0]
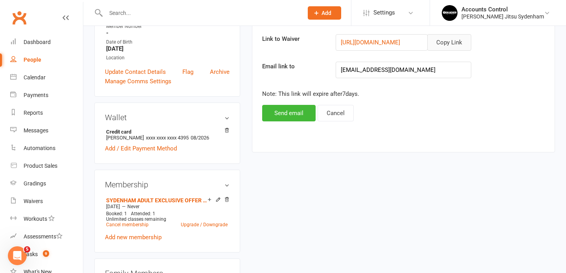
click at [452, 41] on button "Copy Link" at bounding box center [449, 42] width 44 height 17
click at [296, 113] on button "Send email" at bounding box center [288, 113] width 53 height 17
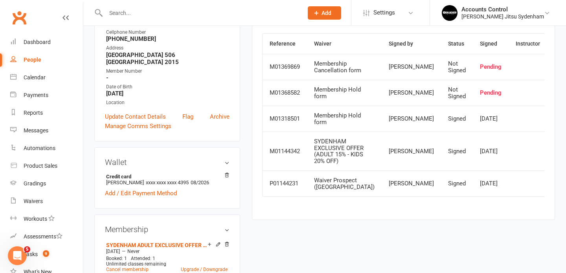
scroll to position [0, 0]
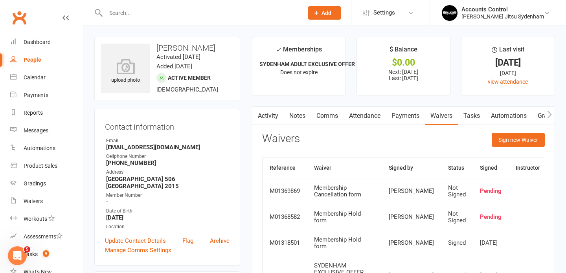
click at [124, 14] on input "text" at bounding box center [200, 12] width 194 height 11
type input "camil"
